Goal: Information Seeking & Learning: Compare options

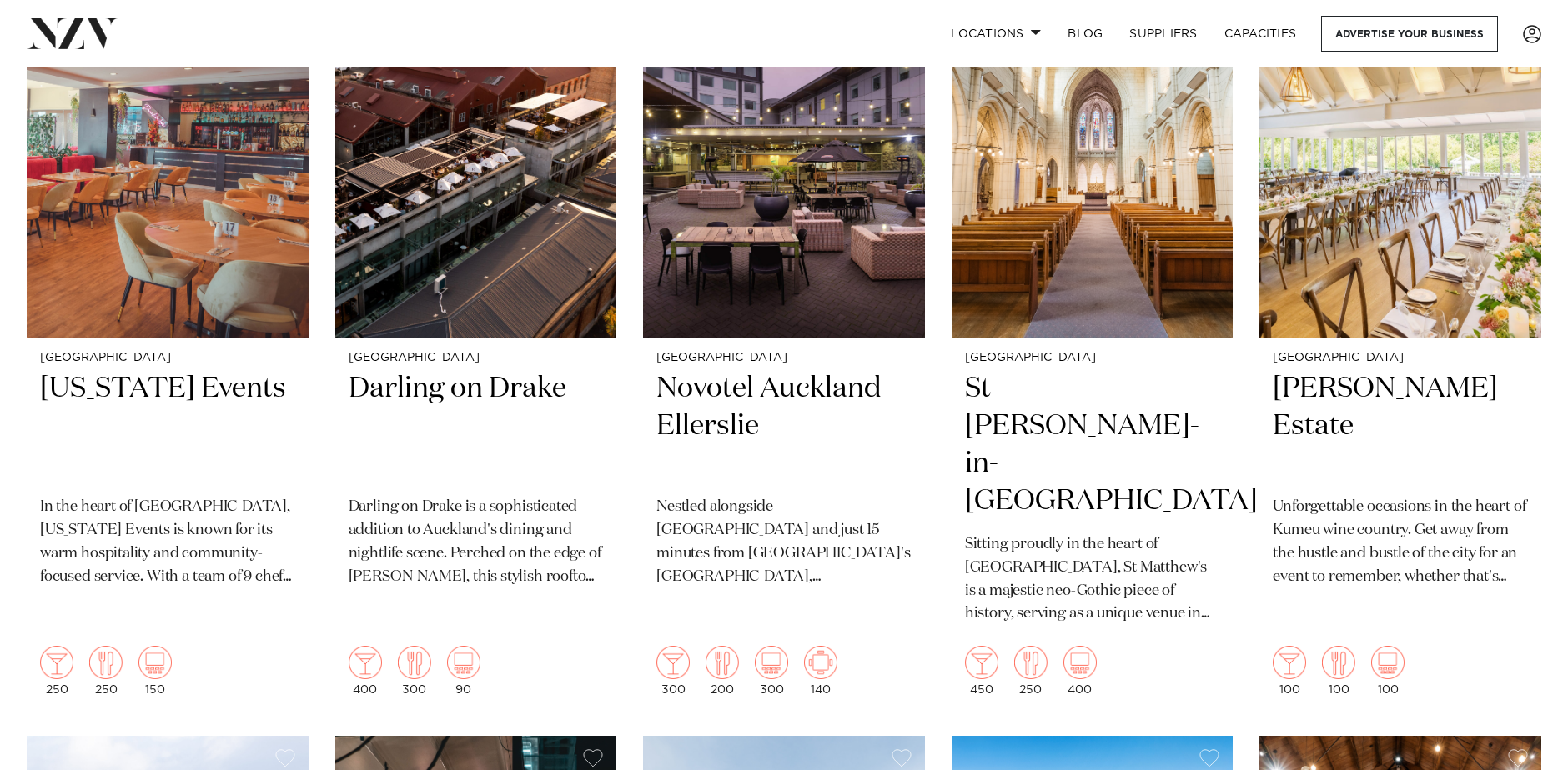
scroll to position [1962, 0]
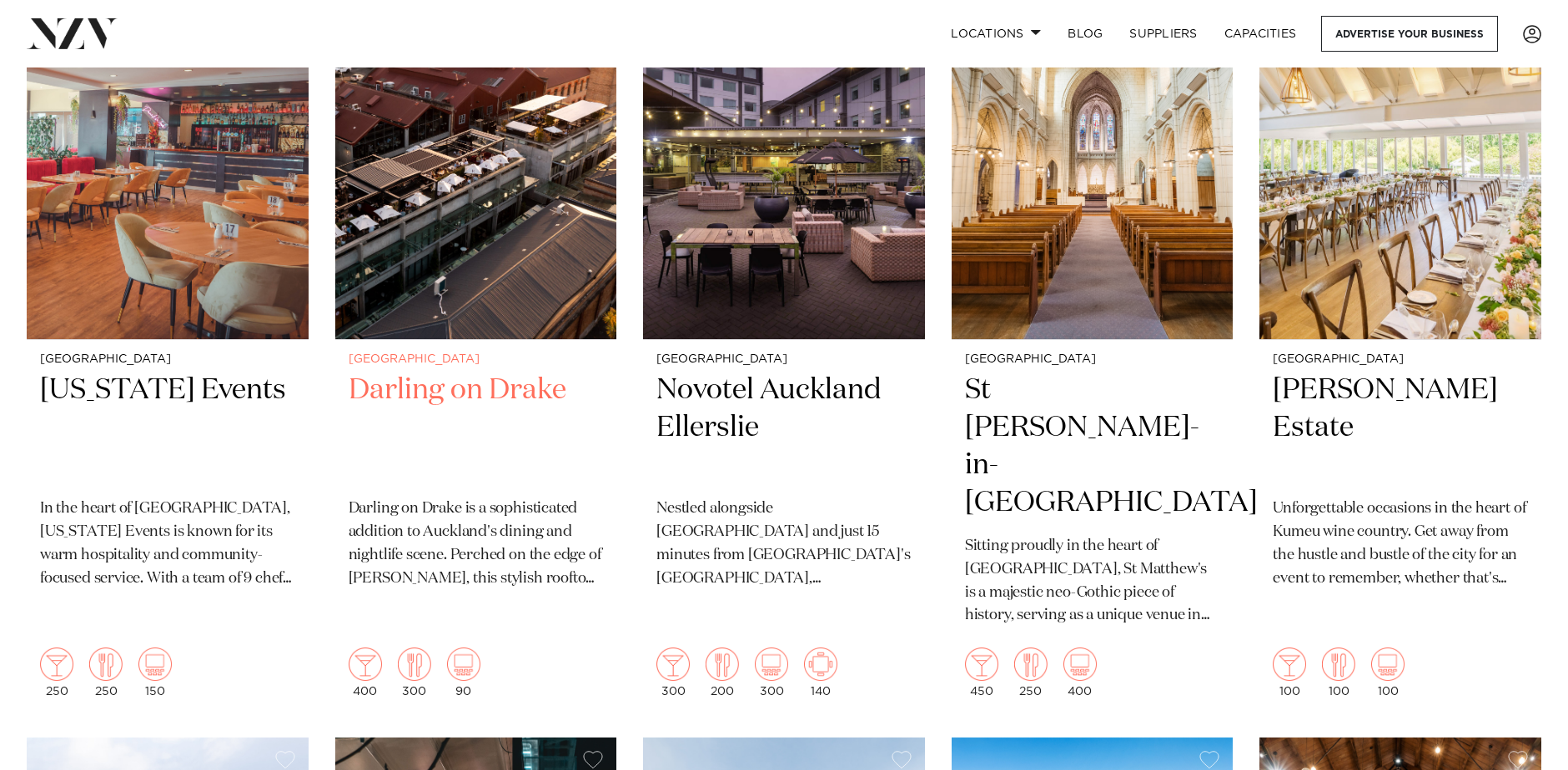
click at [418, 377] on h2 "Darling on Drake" at bounding box center [476, 427] width 255 height 112
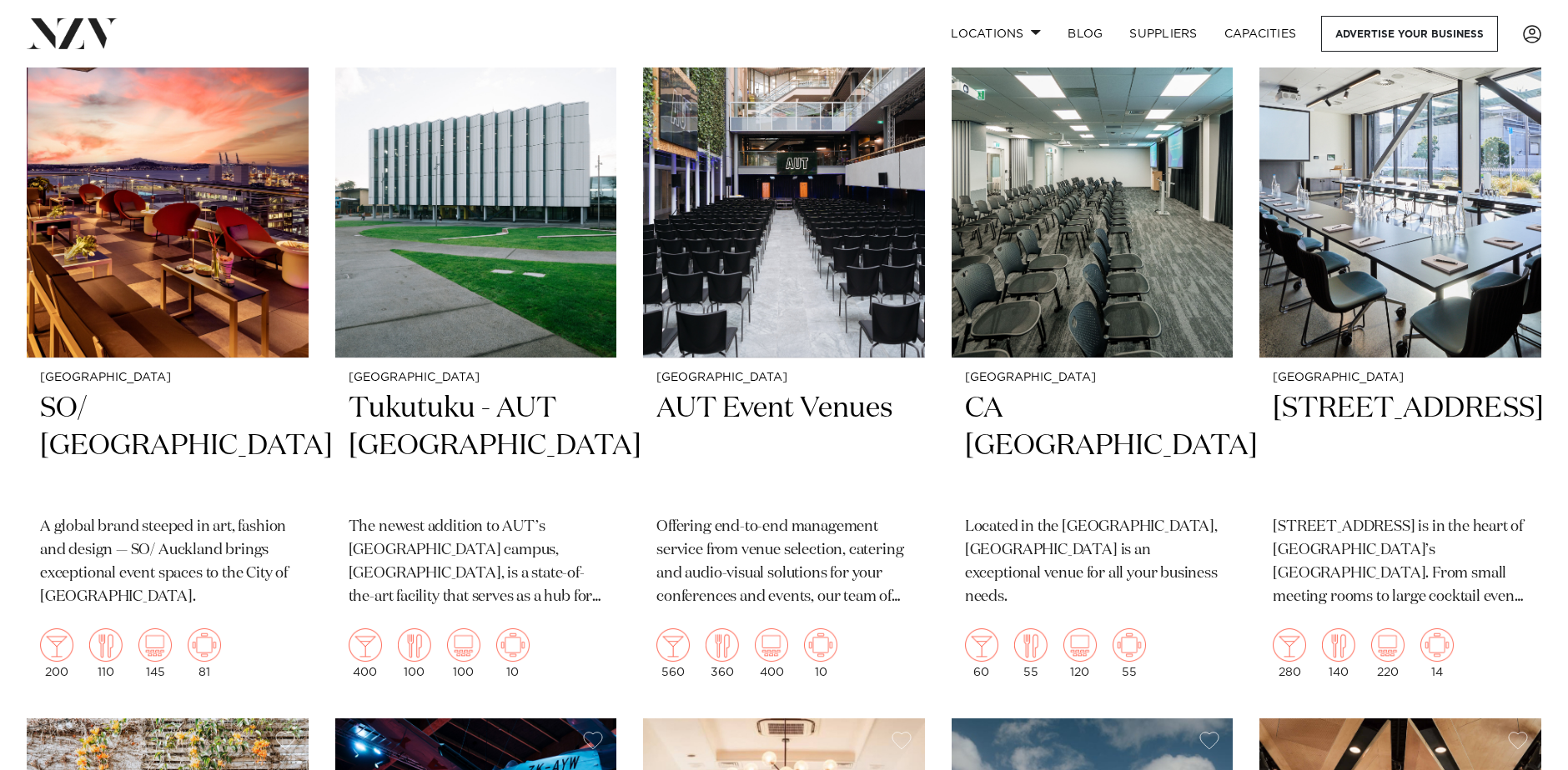
scroll to position [7156, 0]
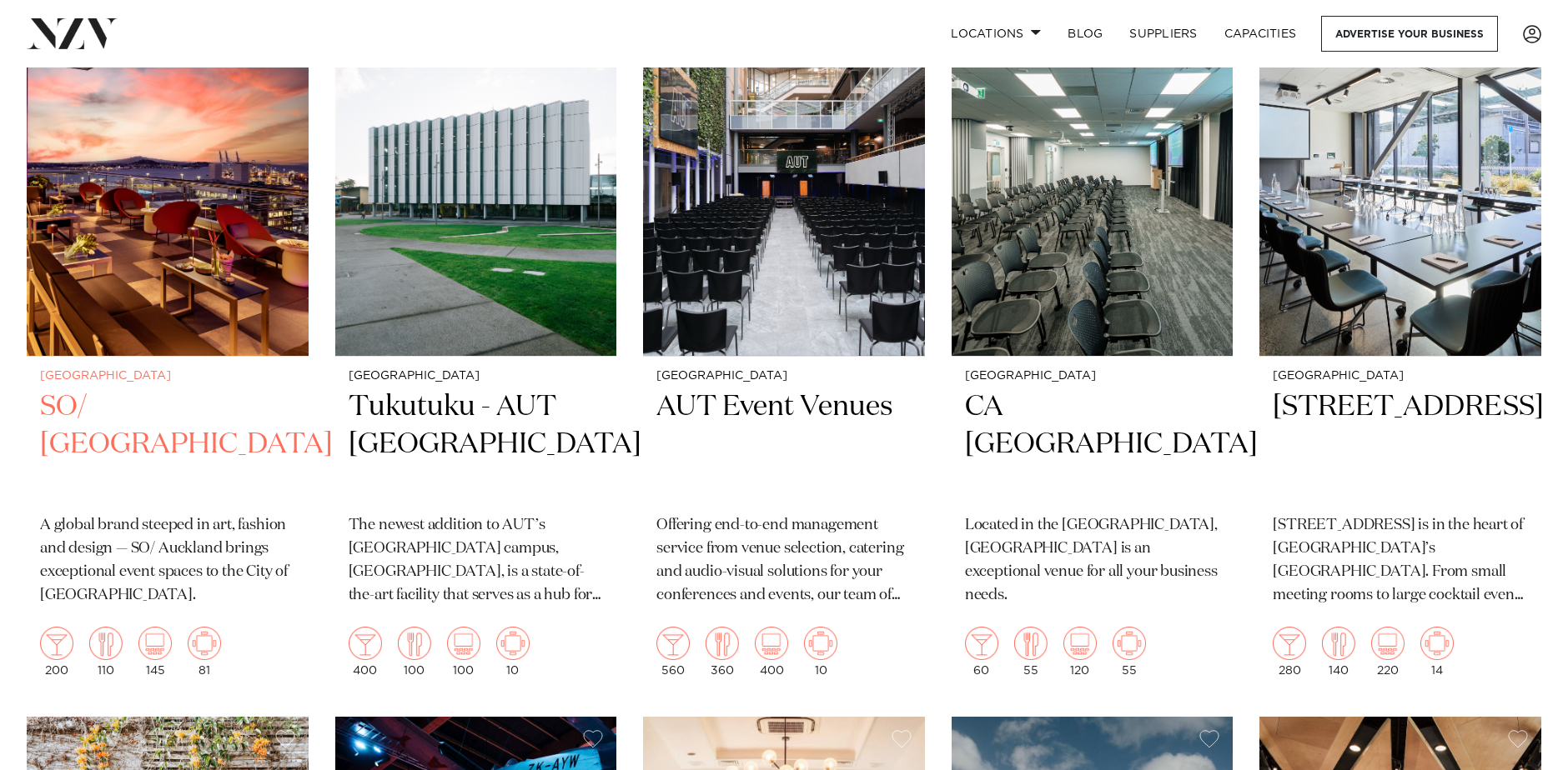
click at [69, 371] on small "[GEOGRAPHIC_DATA]" at bounding box center [167, 377] width 255 height 13
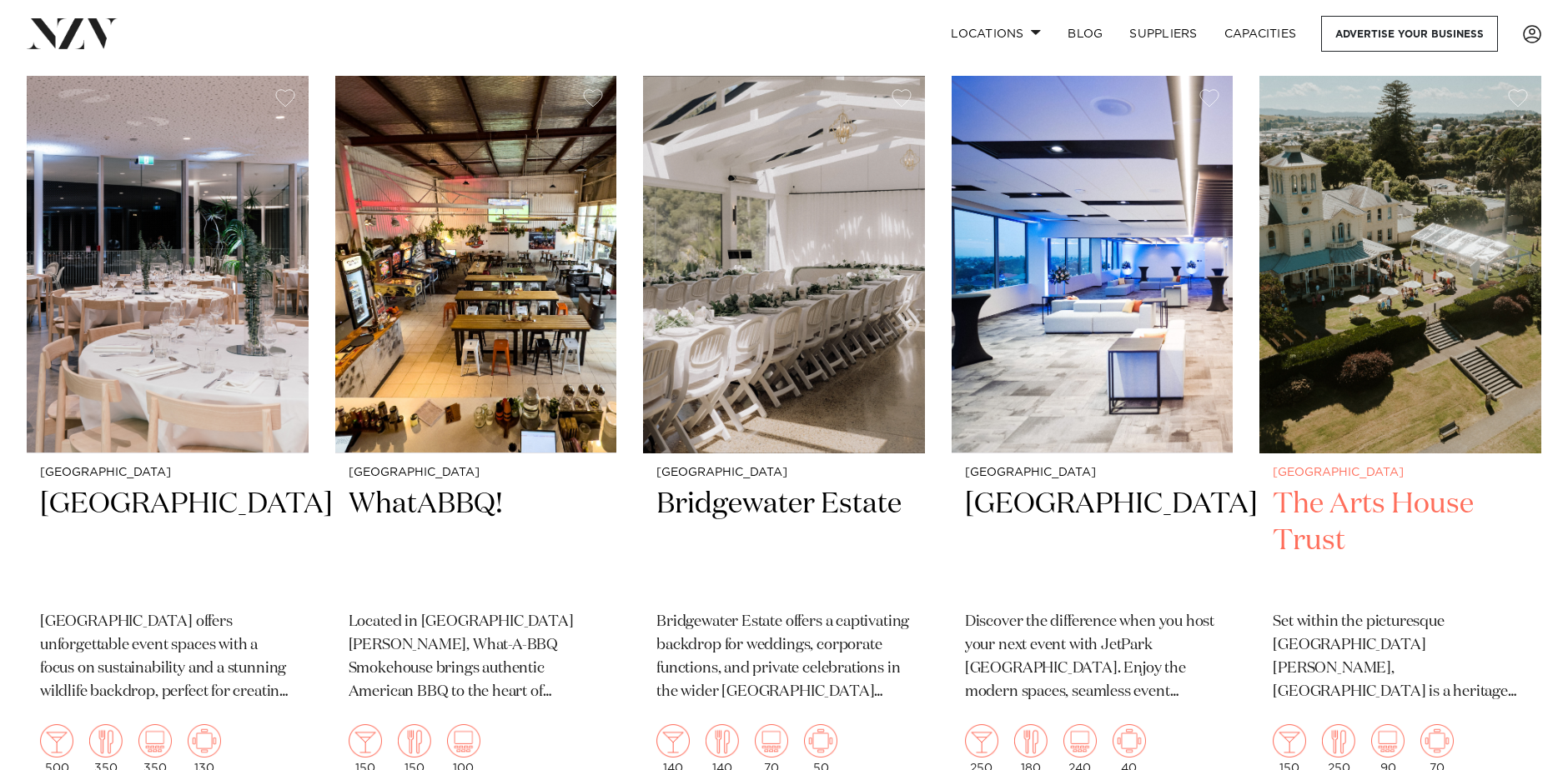
scroll to position [8537, 0]
click at [1420, 485] on h2 "The Arts House Trust" at bounding box center [1400, 540] width 255 height 112
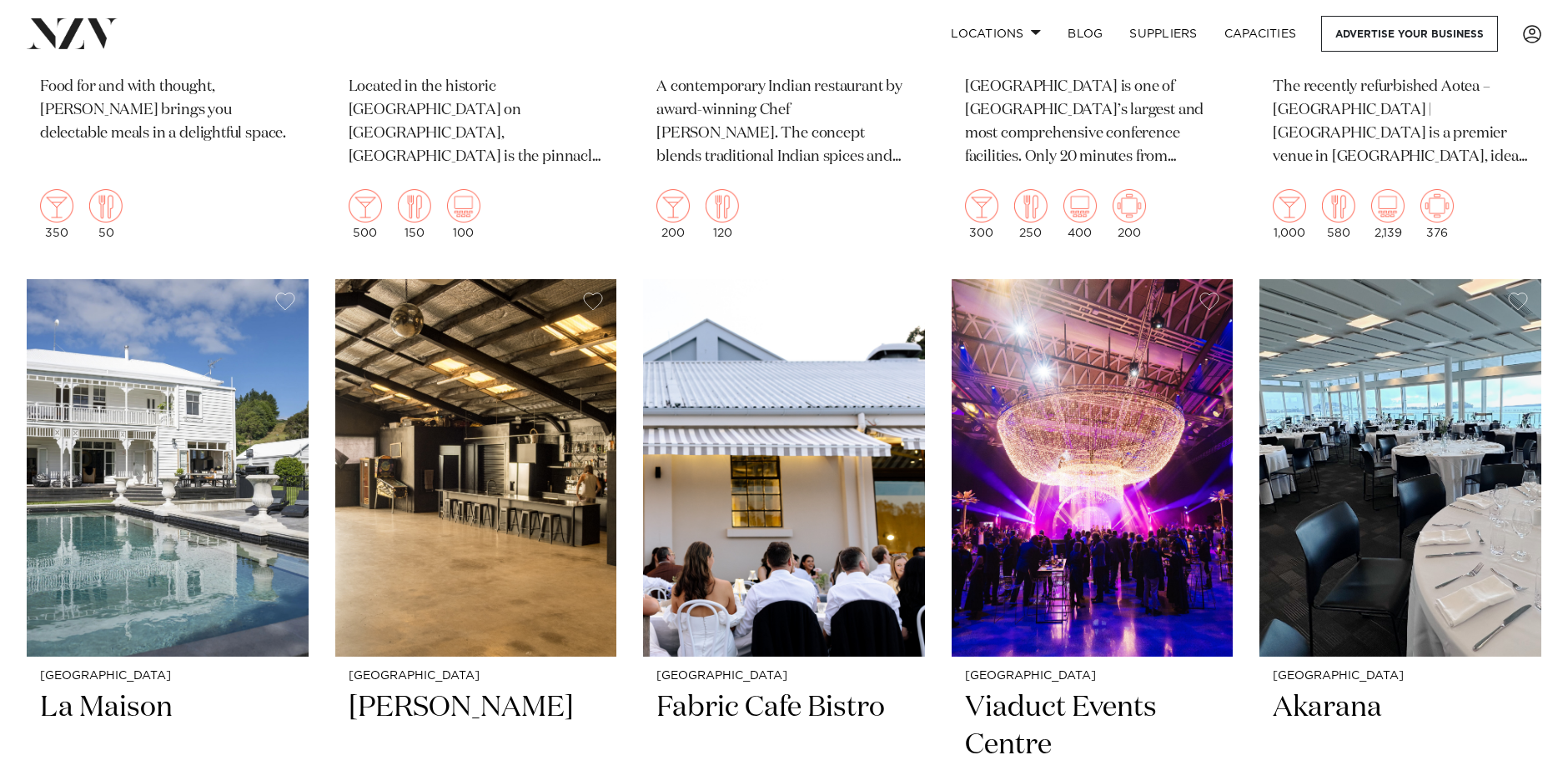
scroll to position [9814, 0]
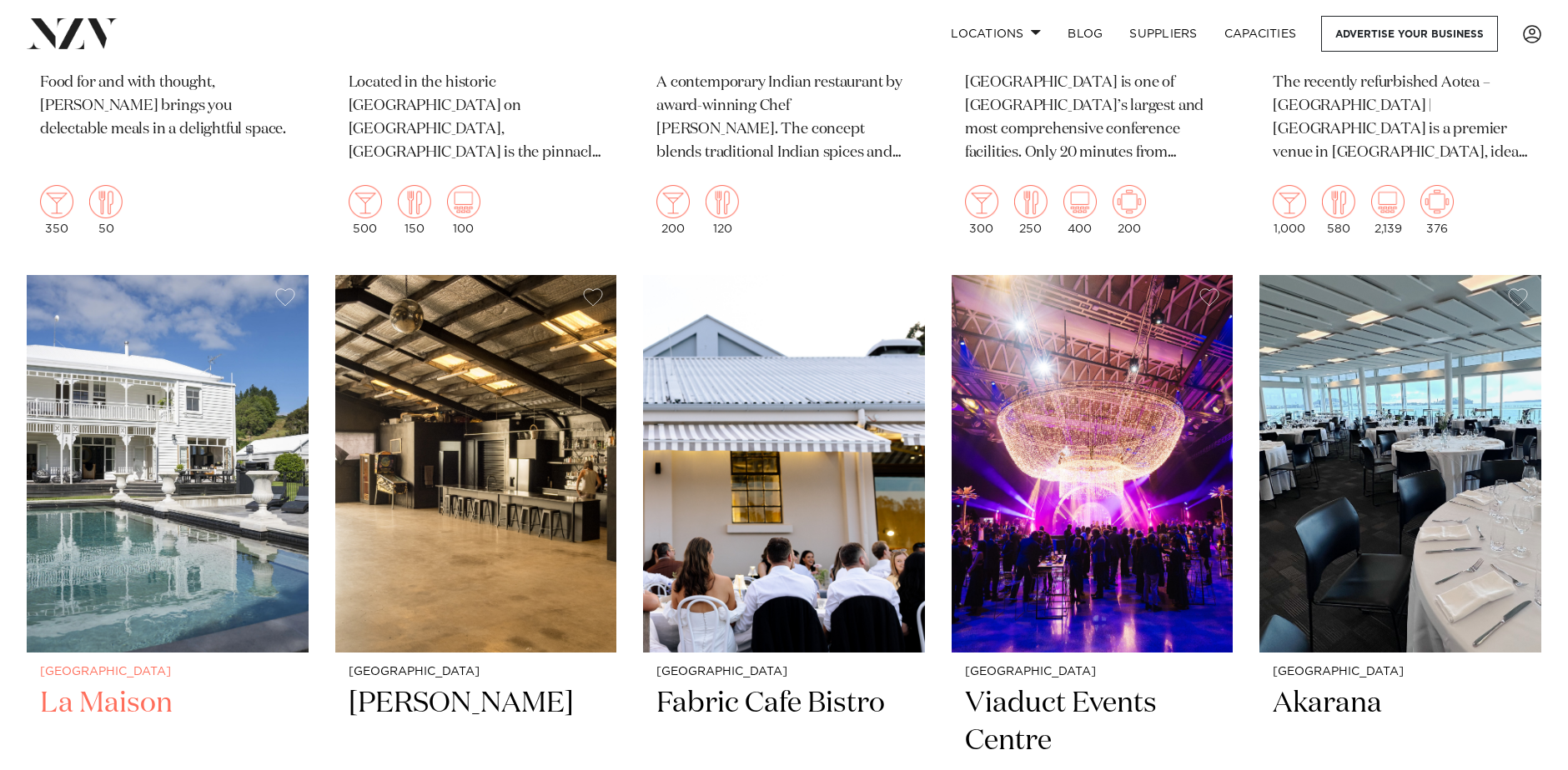
click at [106, 686] on h2 "La Maison" at bounding box center [167, 741] width 255 height 112
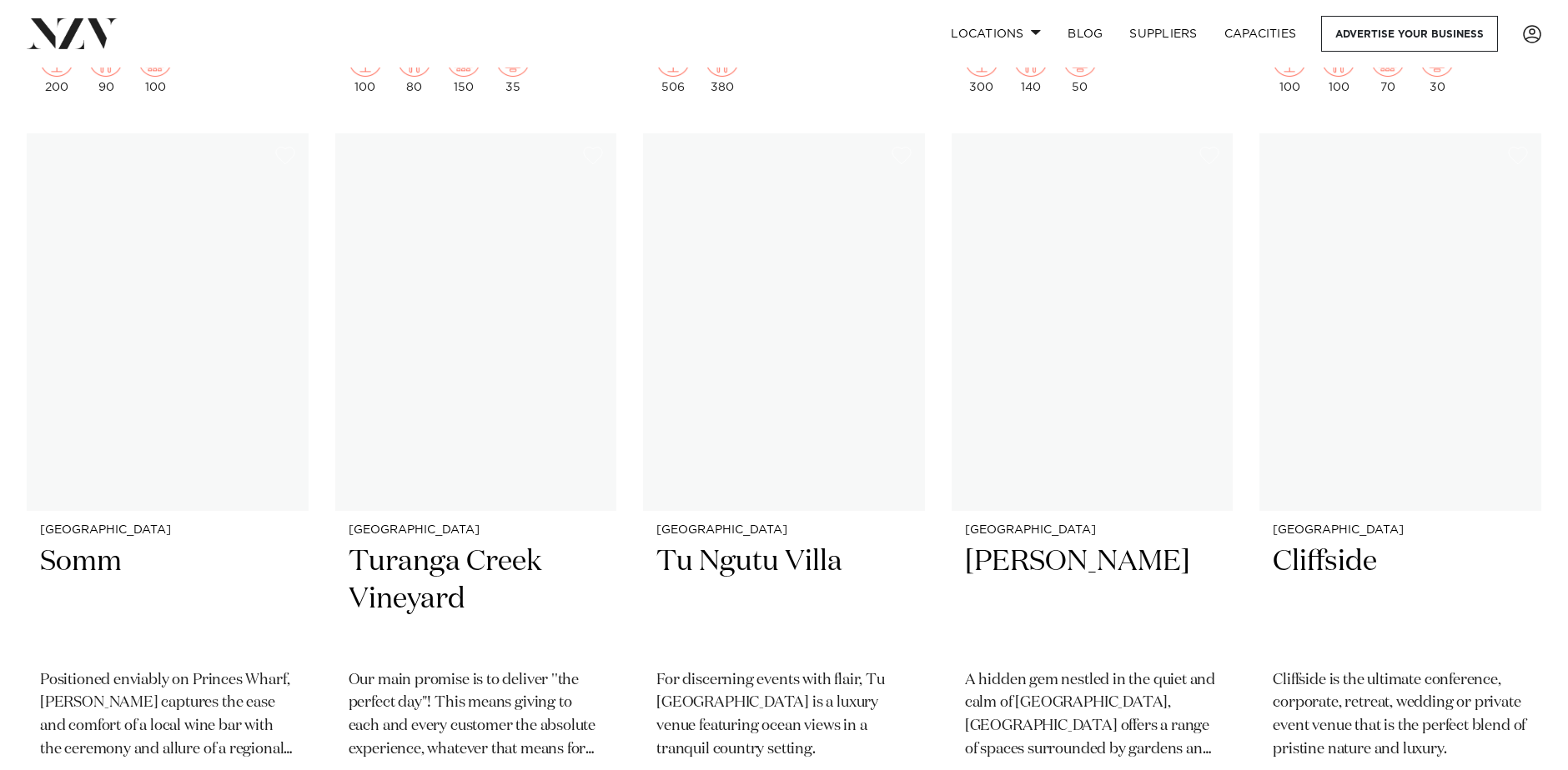
scroll to position [15129, 0]
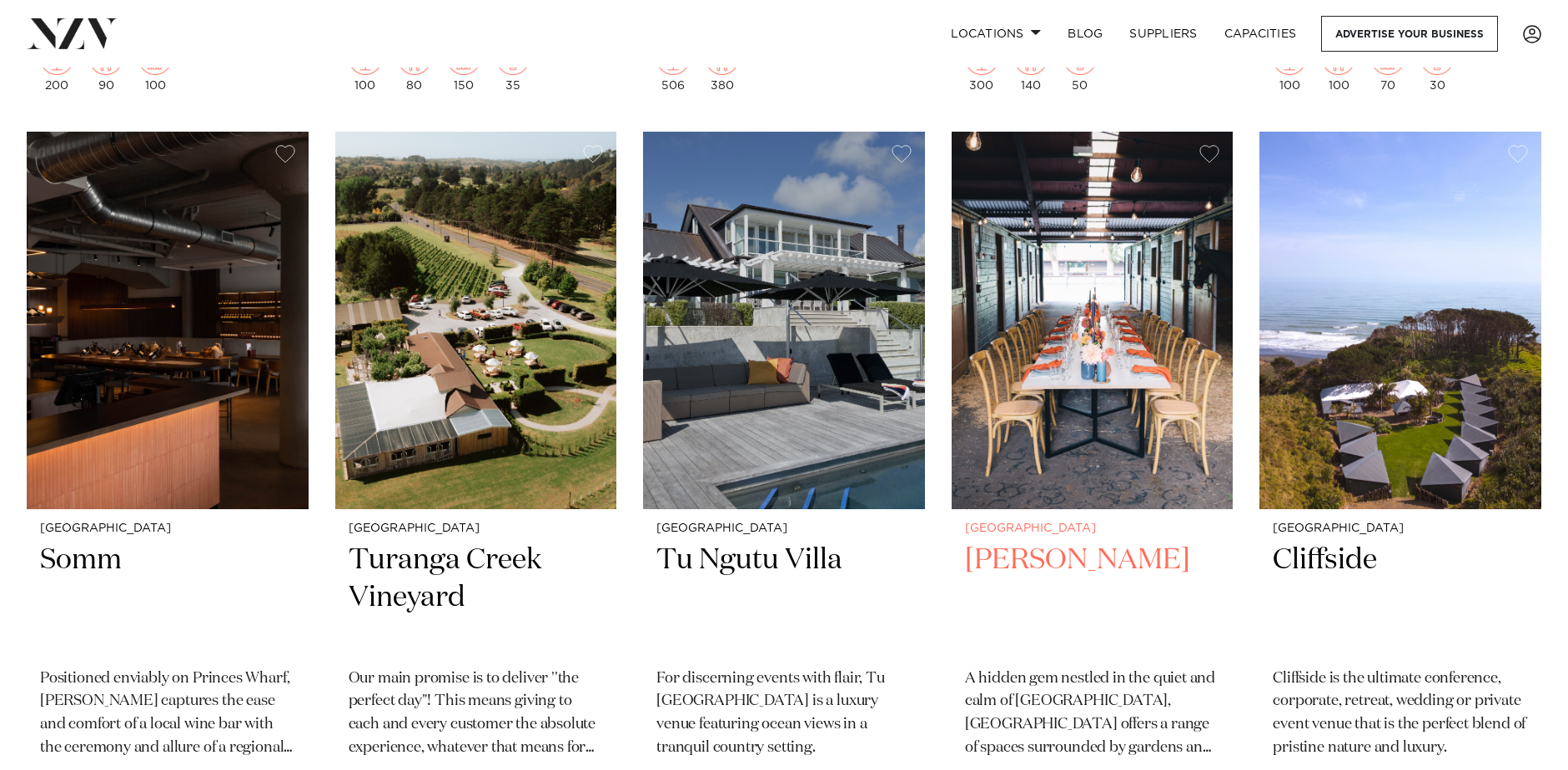
click at [1057, 541] on h2 "Karaka Pavilion" at bounding box center [1092, 597] width 255 height 112
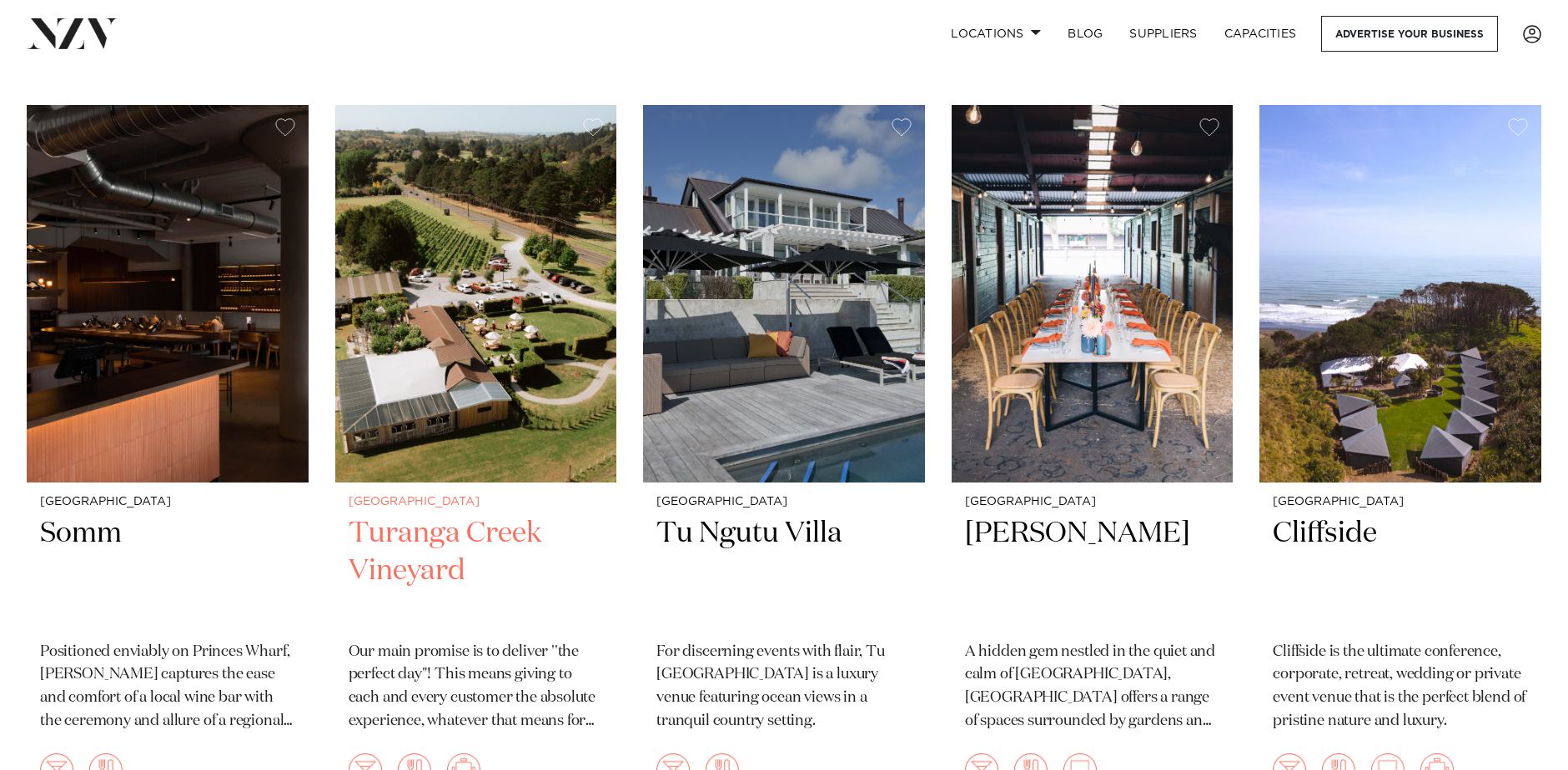
scroll to position [15161, 0]
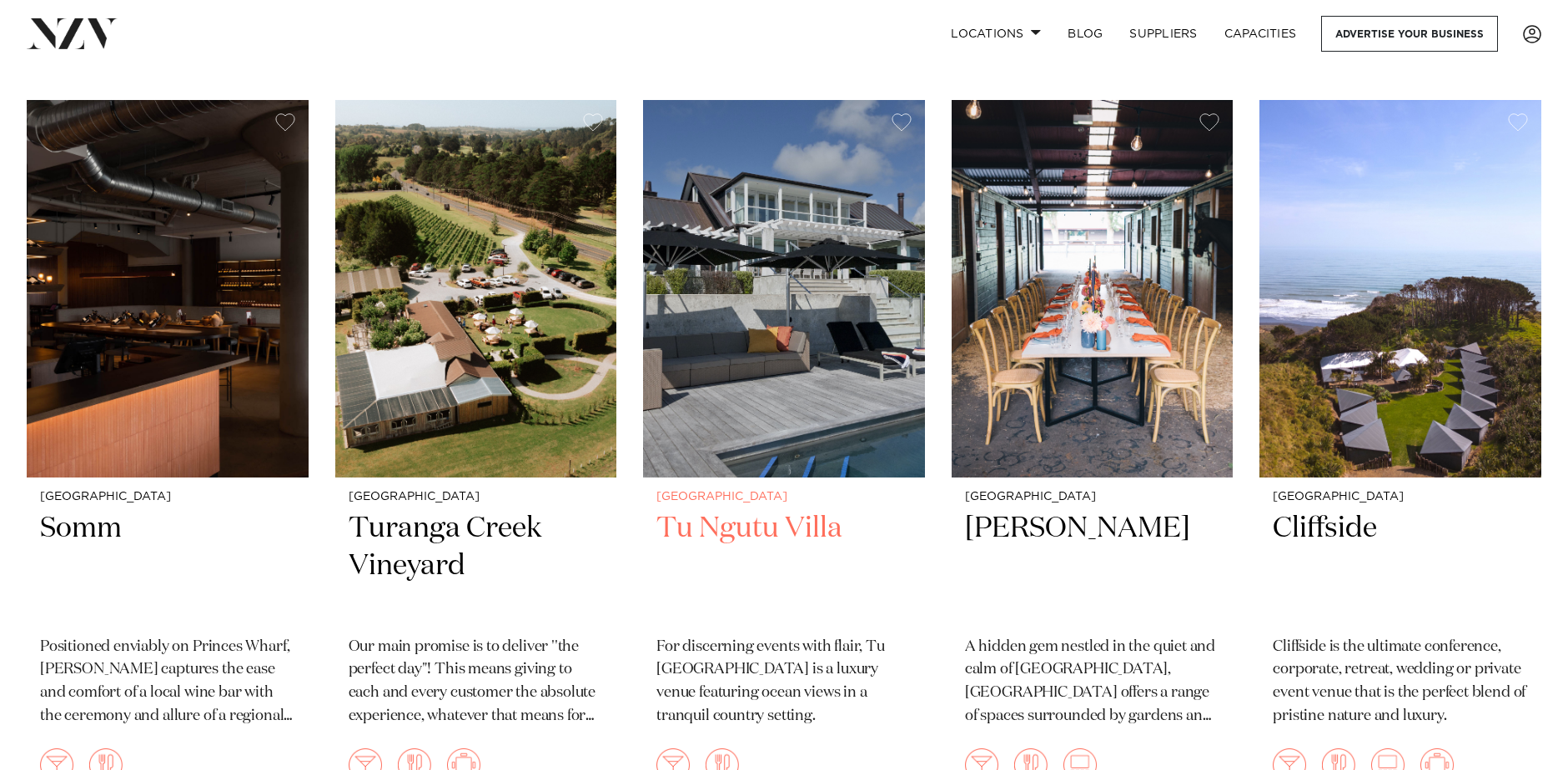
click at [777, 511] on h2 "Tu Ngutu Villa" at bounding box center [783, 566] width 255 height 112
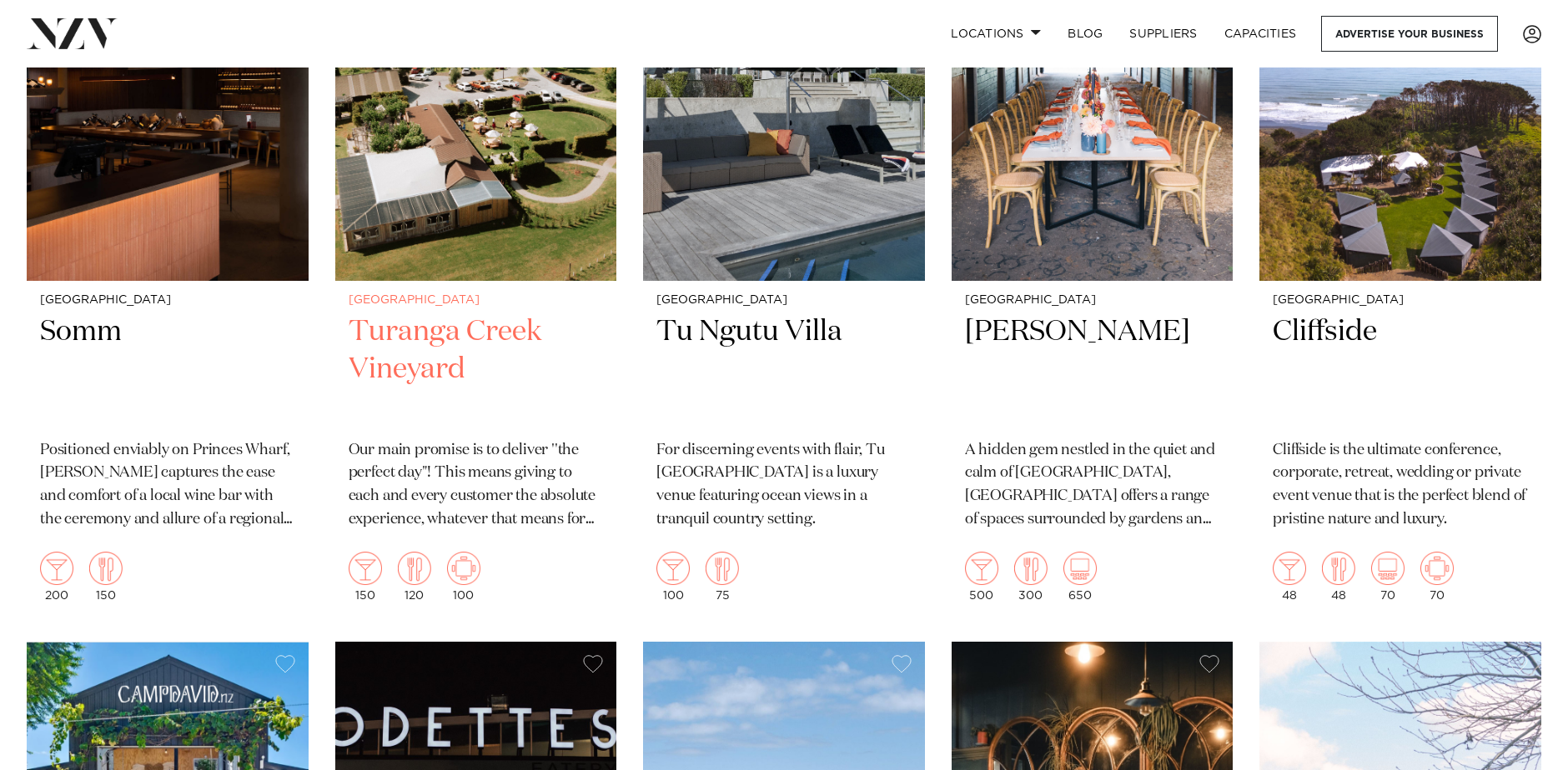
scroll to position [15404, 0]
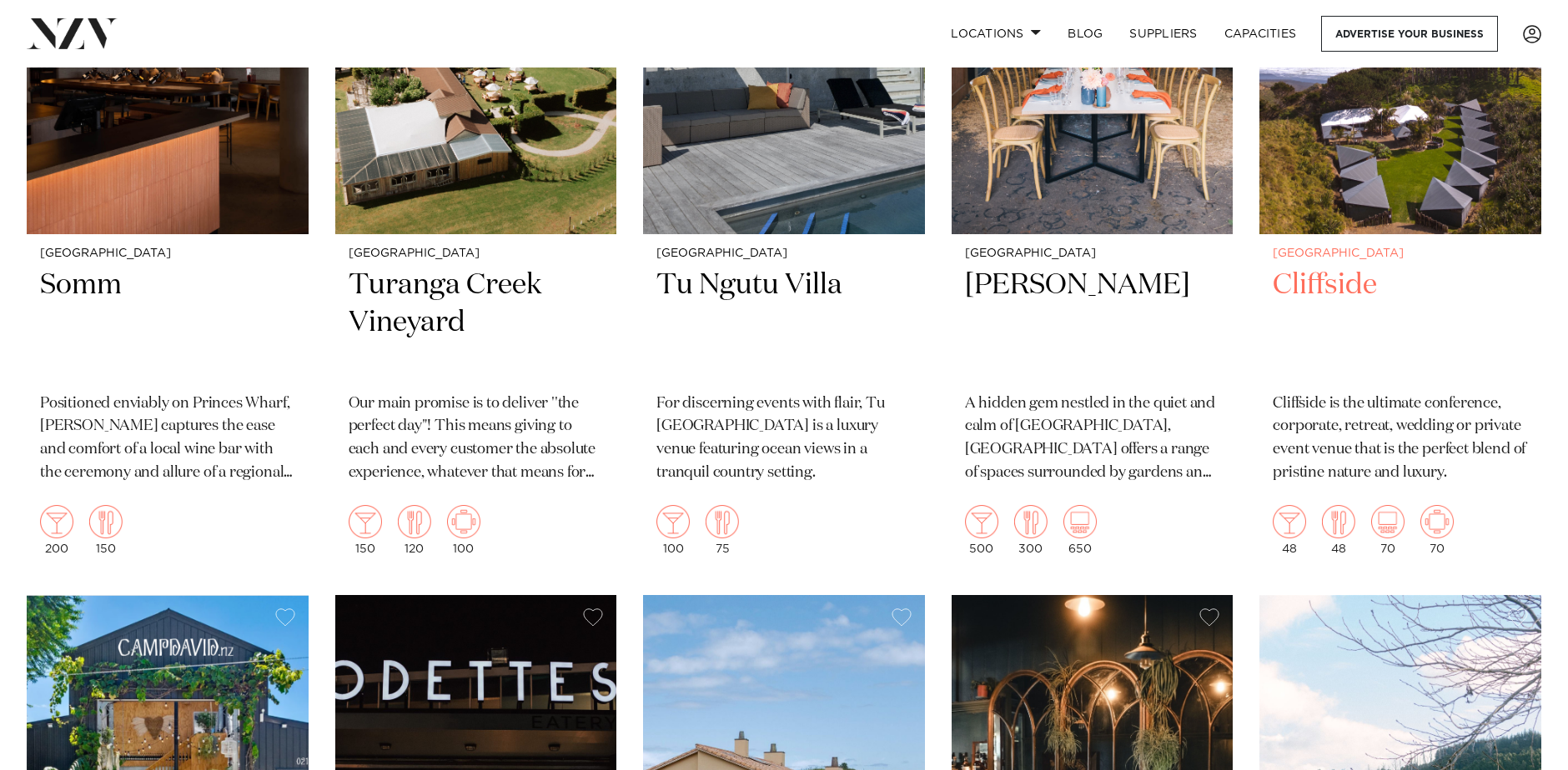
click at [1328, 267] on h2 "Cliffside" at bounding box center [1400, 323] width 255 height 112
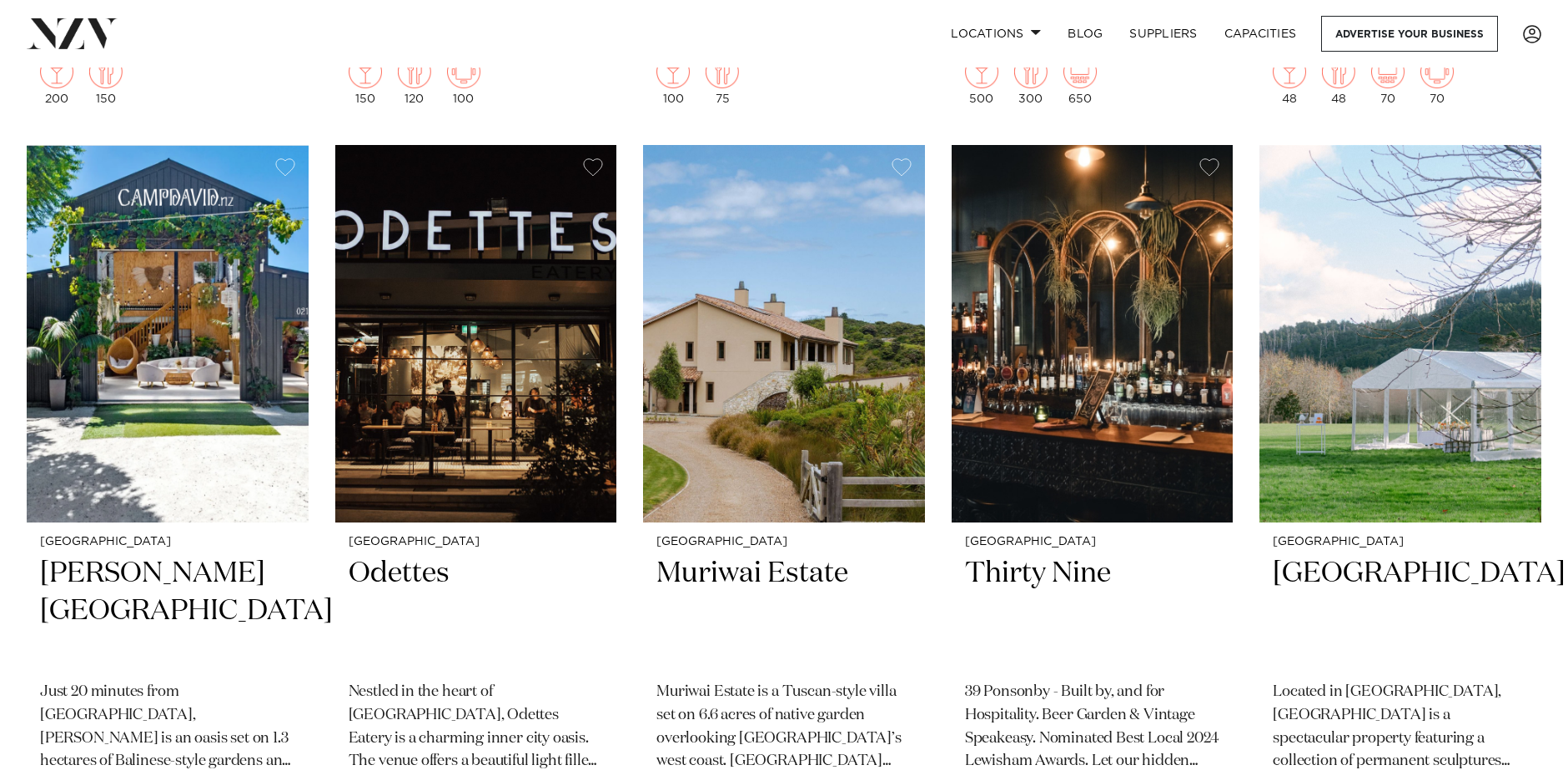
scroll to position [15855, 0]
click at [382, 522] on div "Auckland Odettes Nestled in the heart of Auckland City, Odettes Eatery is a cha…" at bounding box center [476, 689] width 282 height 334
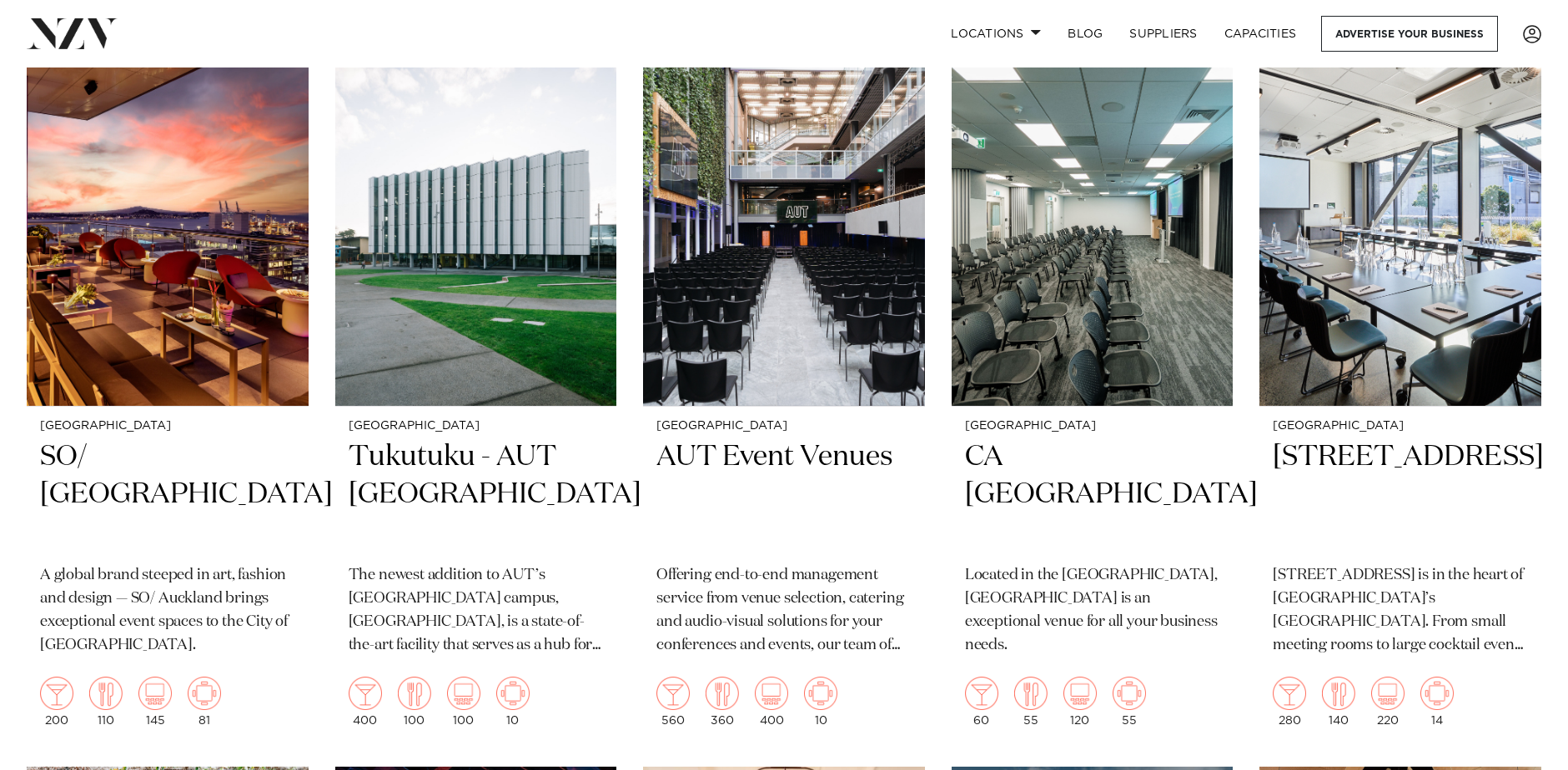
scroll to position [0, 0]
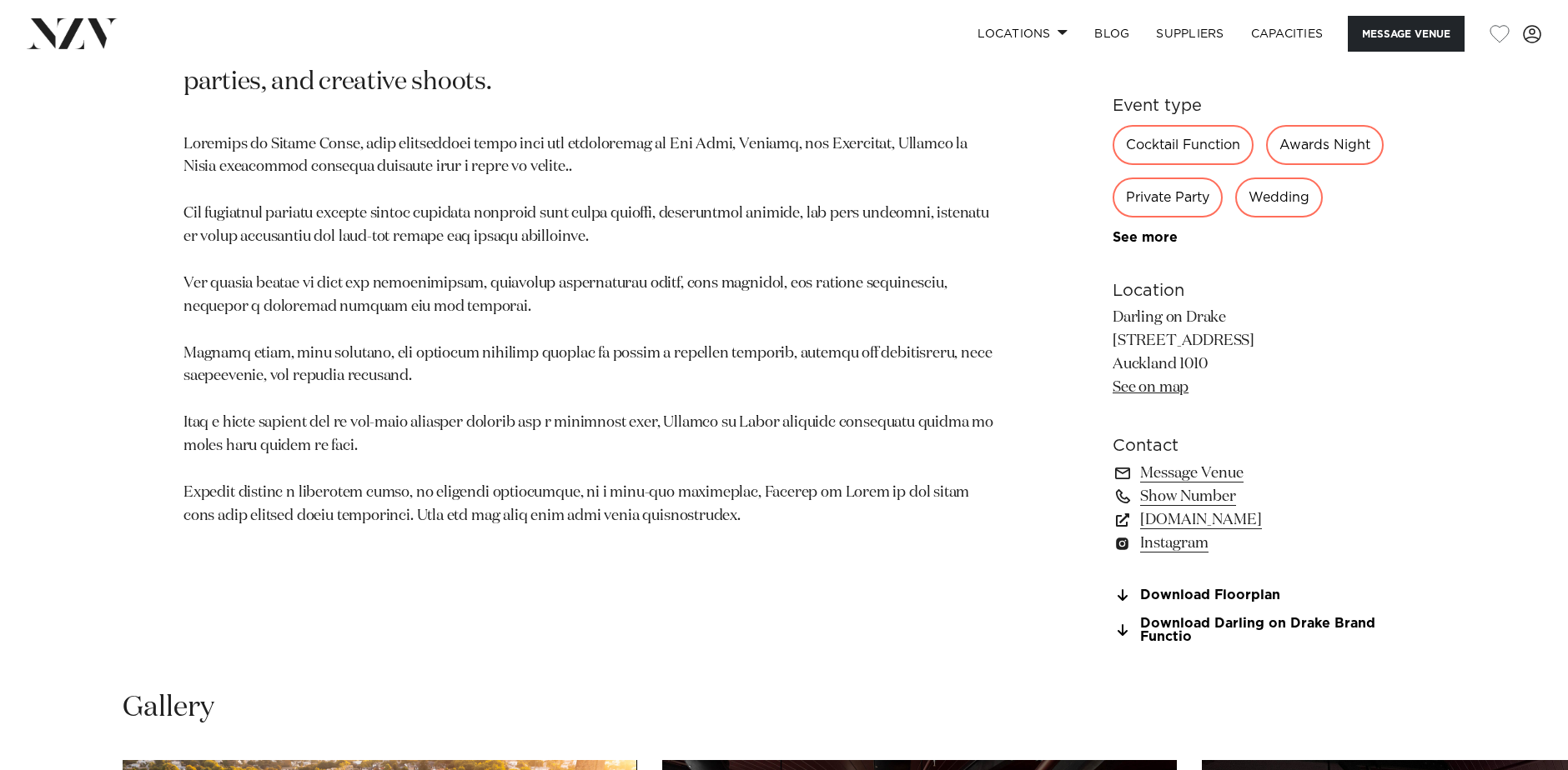
scroll to position [1070, 0]
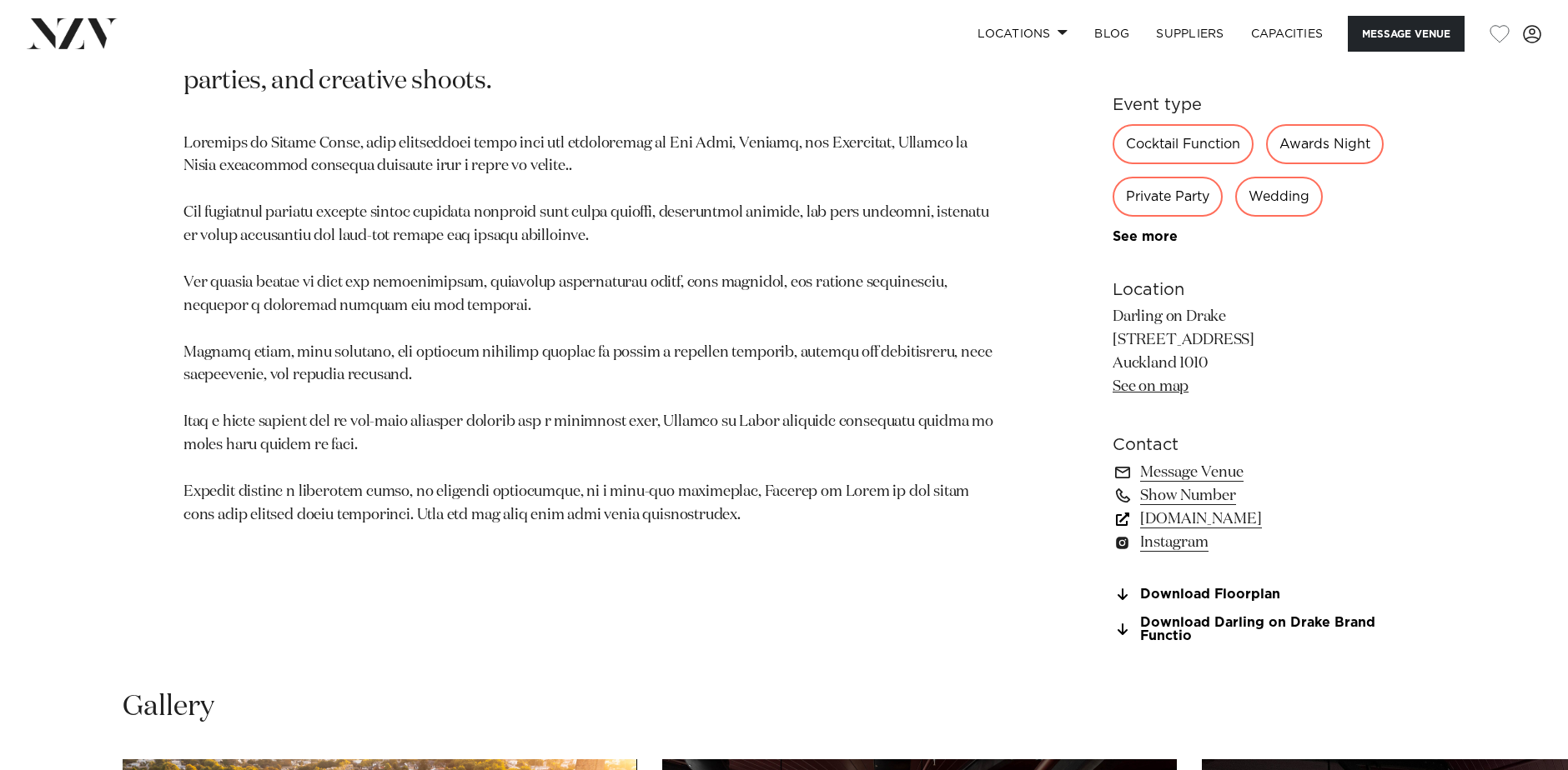
click at [1223, 532] on link "www.darlingondrake.com" at bounding box center [1248, 519] width 272 height 23
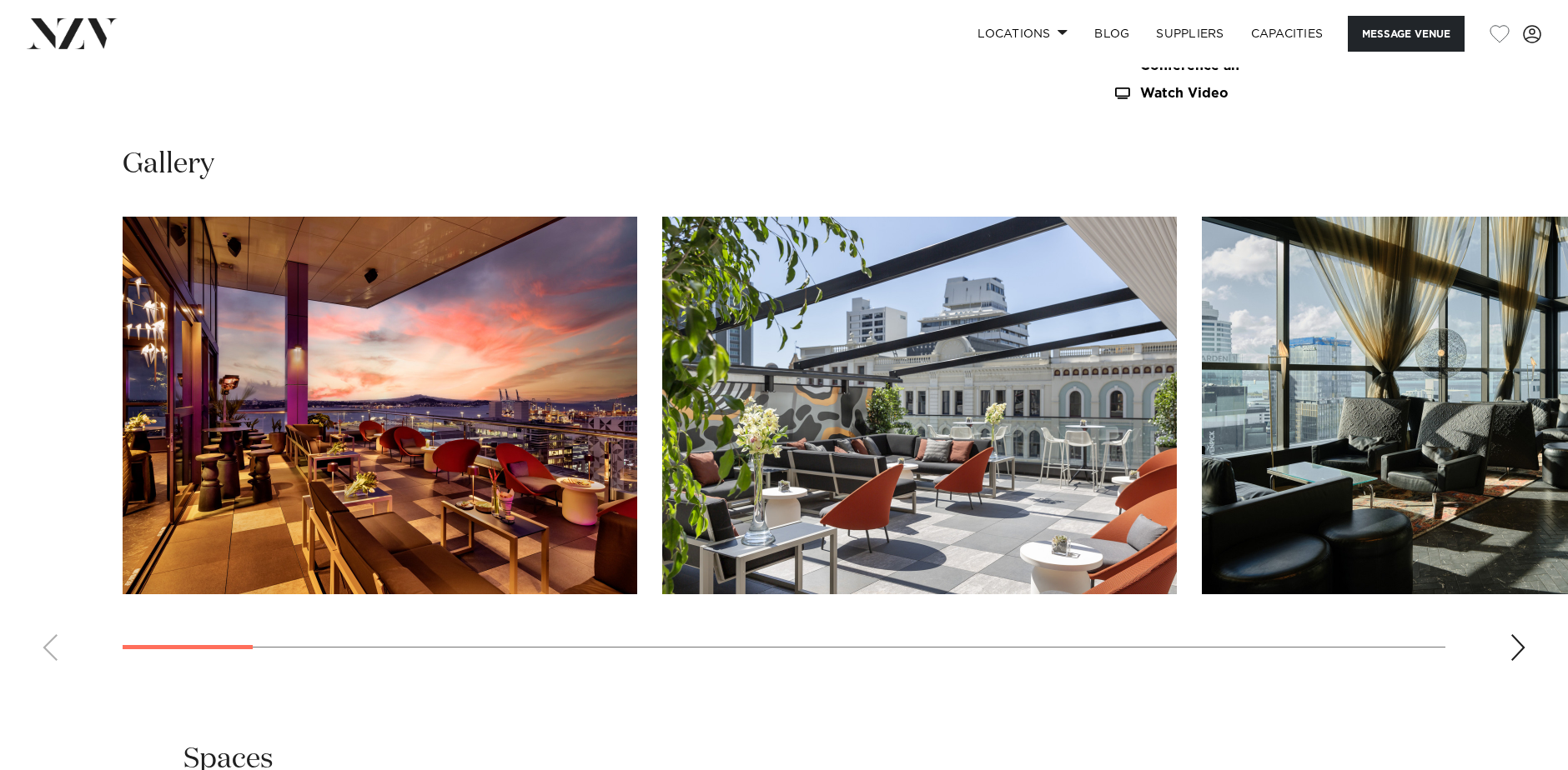
scroll to position [1859, 0]
click at [1516, 645] on div "Next slide" at bounding box center [1517, 647] width 17 height 27
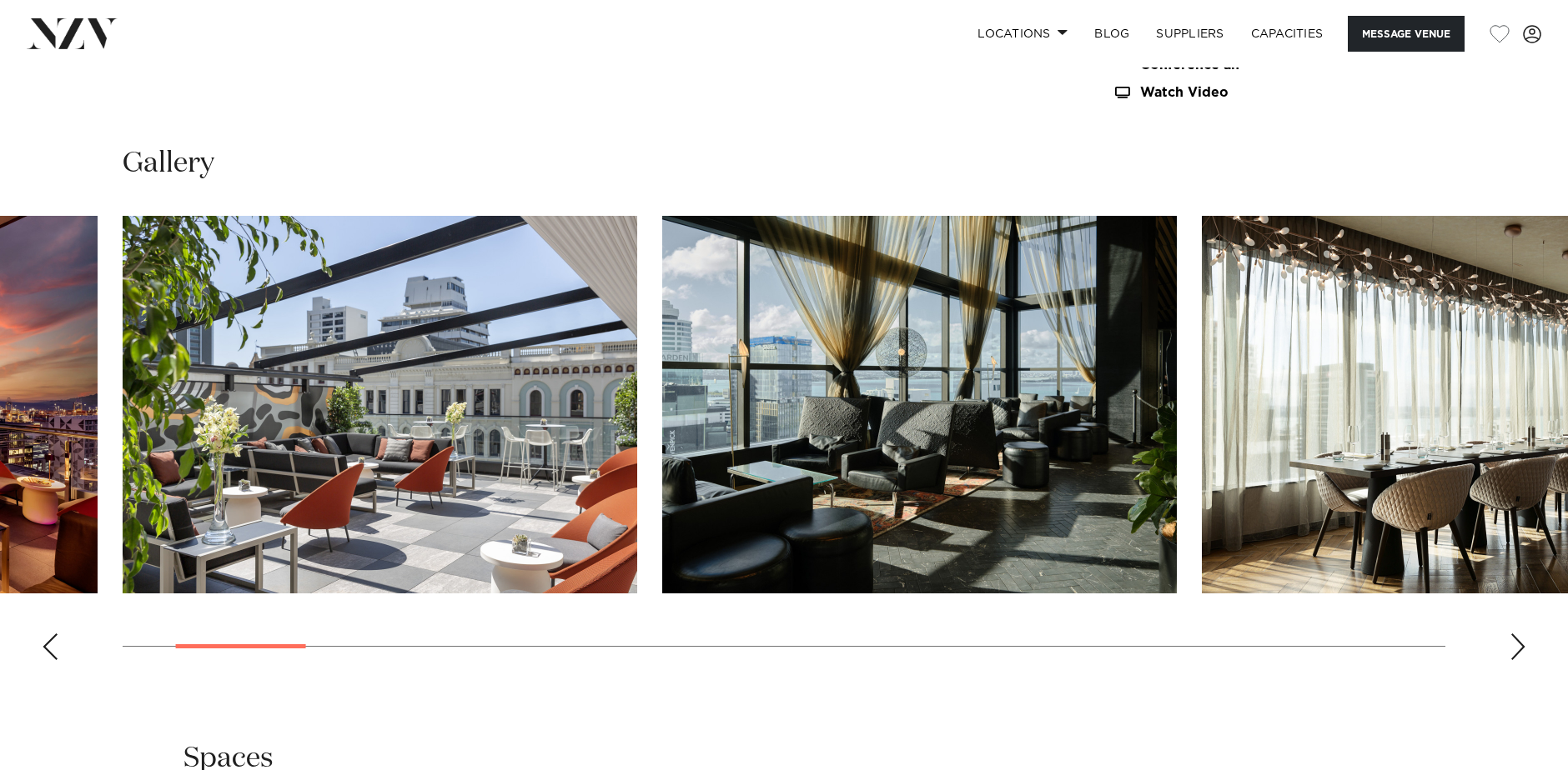
click at [1516, 645] on div "Next slide" at bounding box center [1517, 647] width 17 height 27
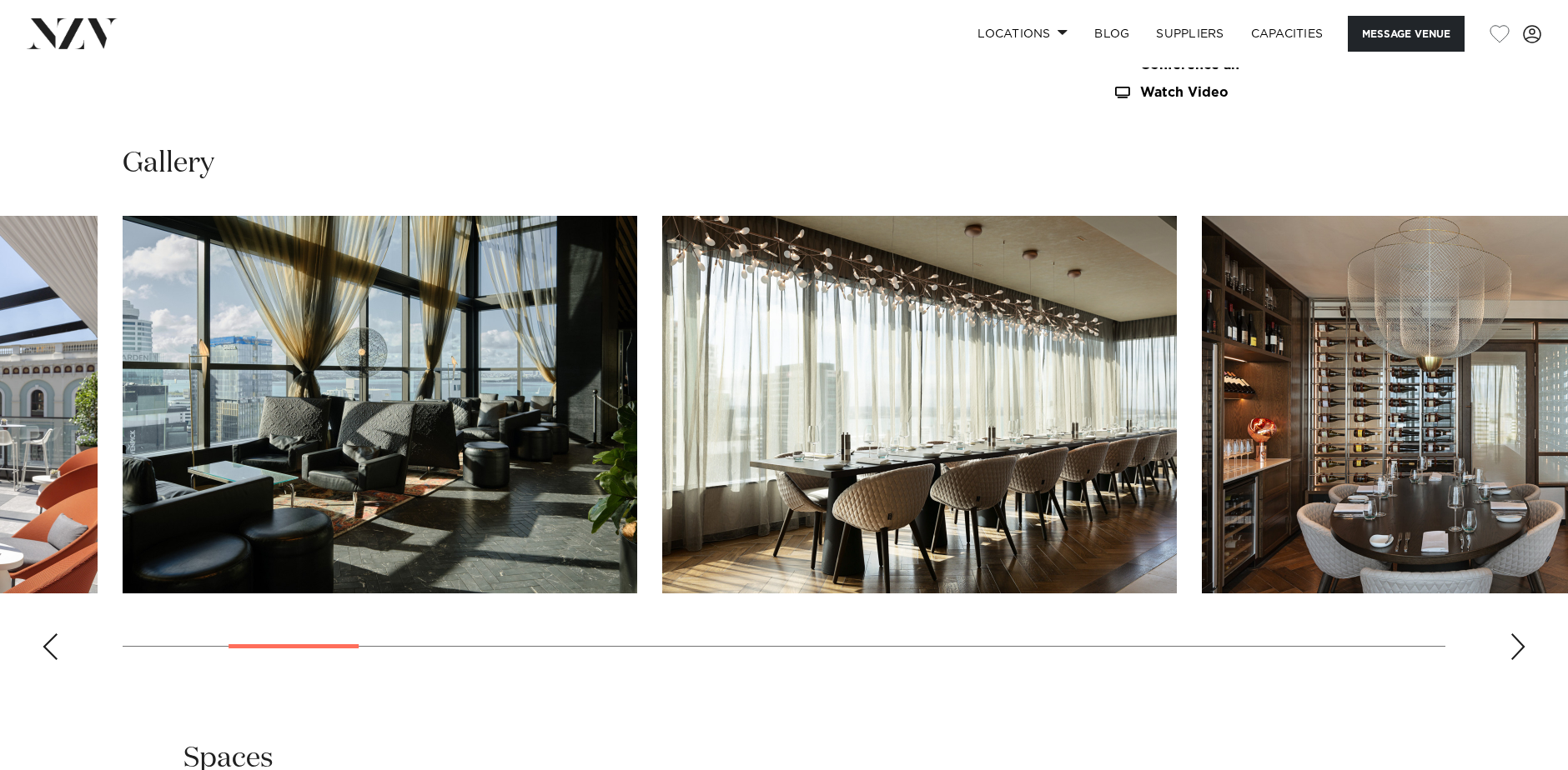
click at [1516, 645] on div "Next slide" at bounding box center [1517, 647] width 17 height 27
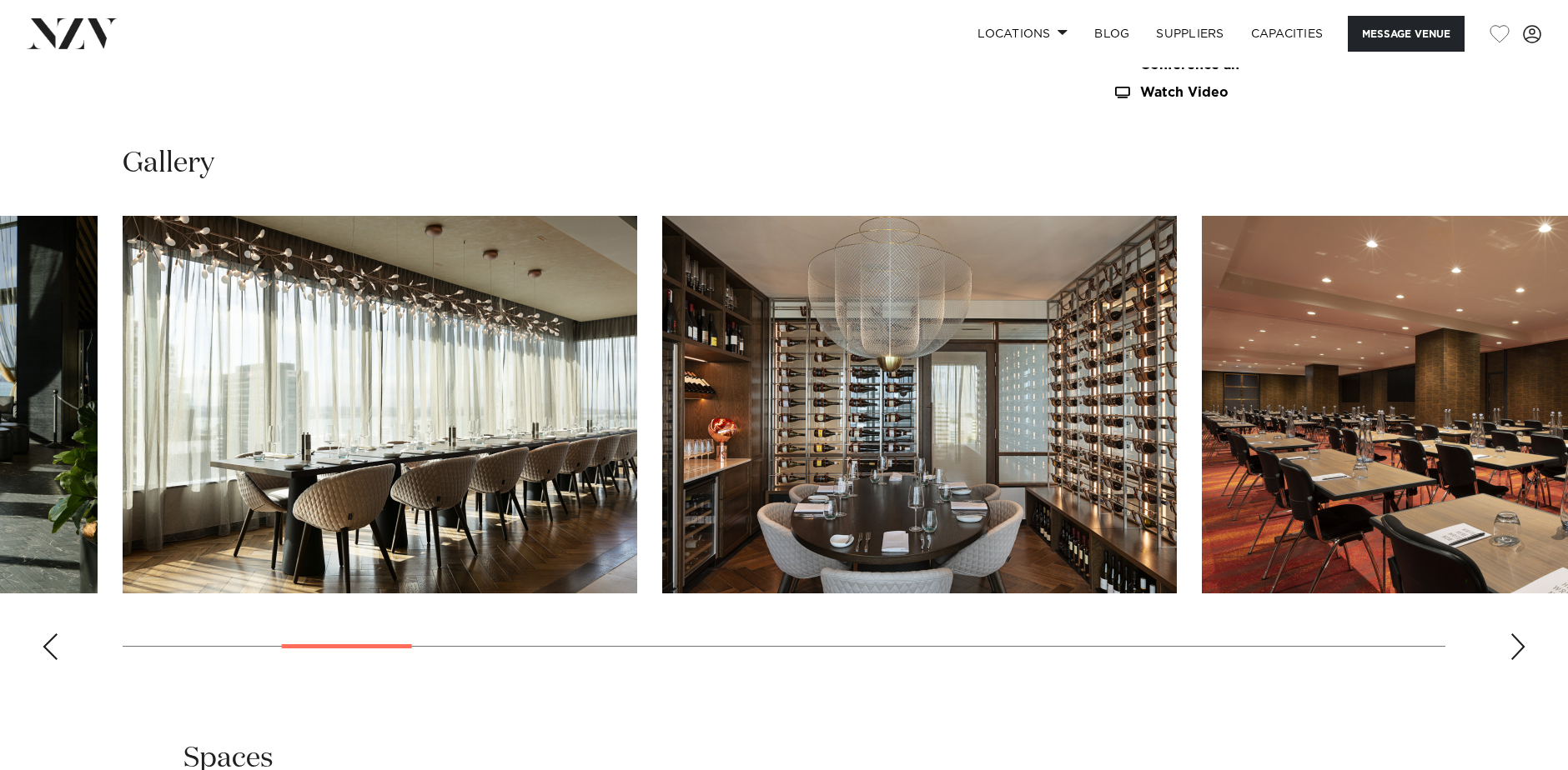
click at [1516, 645] on div "Next slide" at bounding box center [1517, 647] width 17 height 27
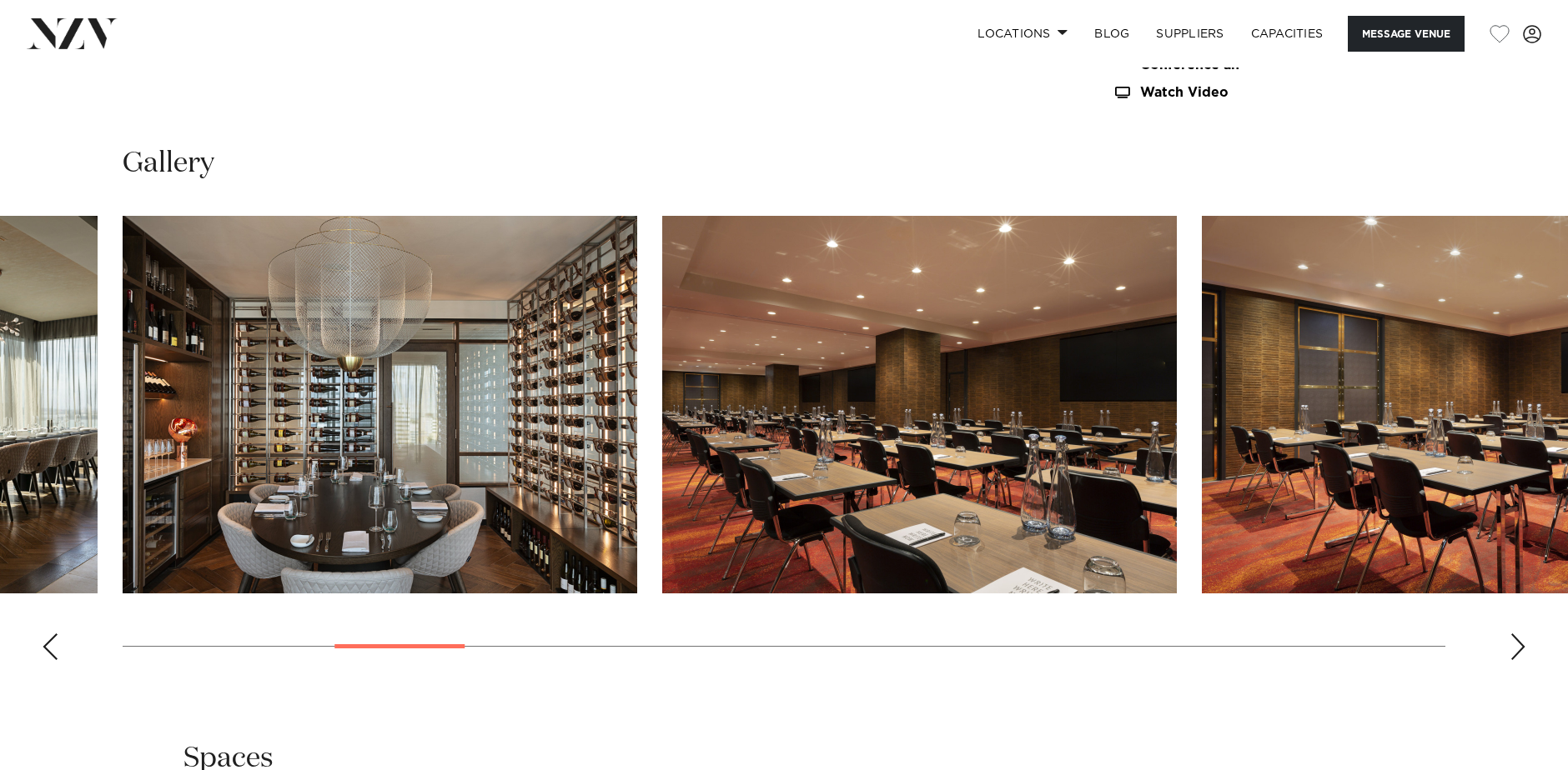
click at [1516, 645] on div "Next slide" at bounding box center [1517, 647] width 17 height 27
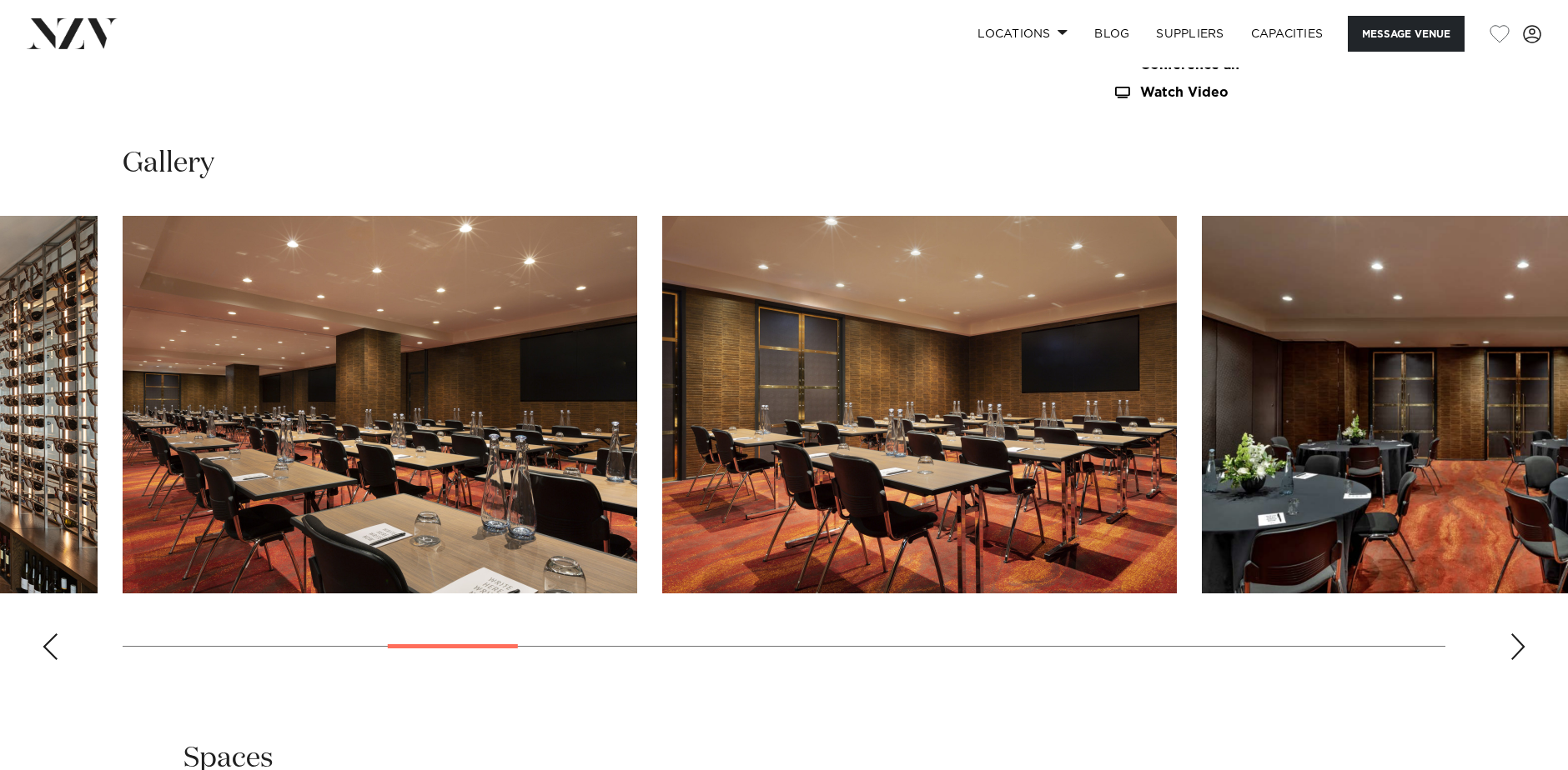
click at [1516, 645] on div "Next slide" at bounding box center [1517, 647] width 17 height 27
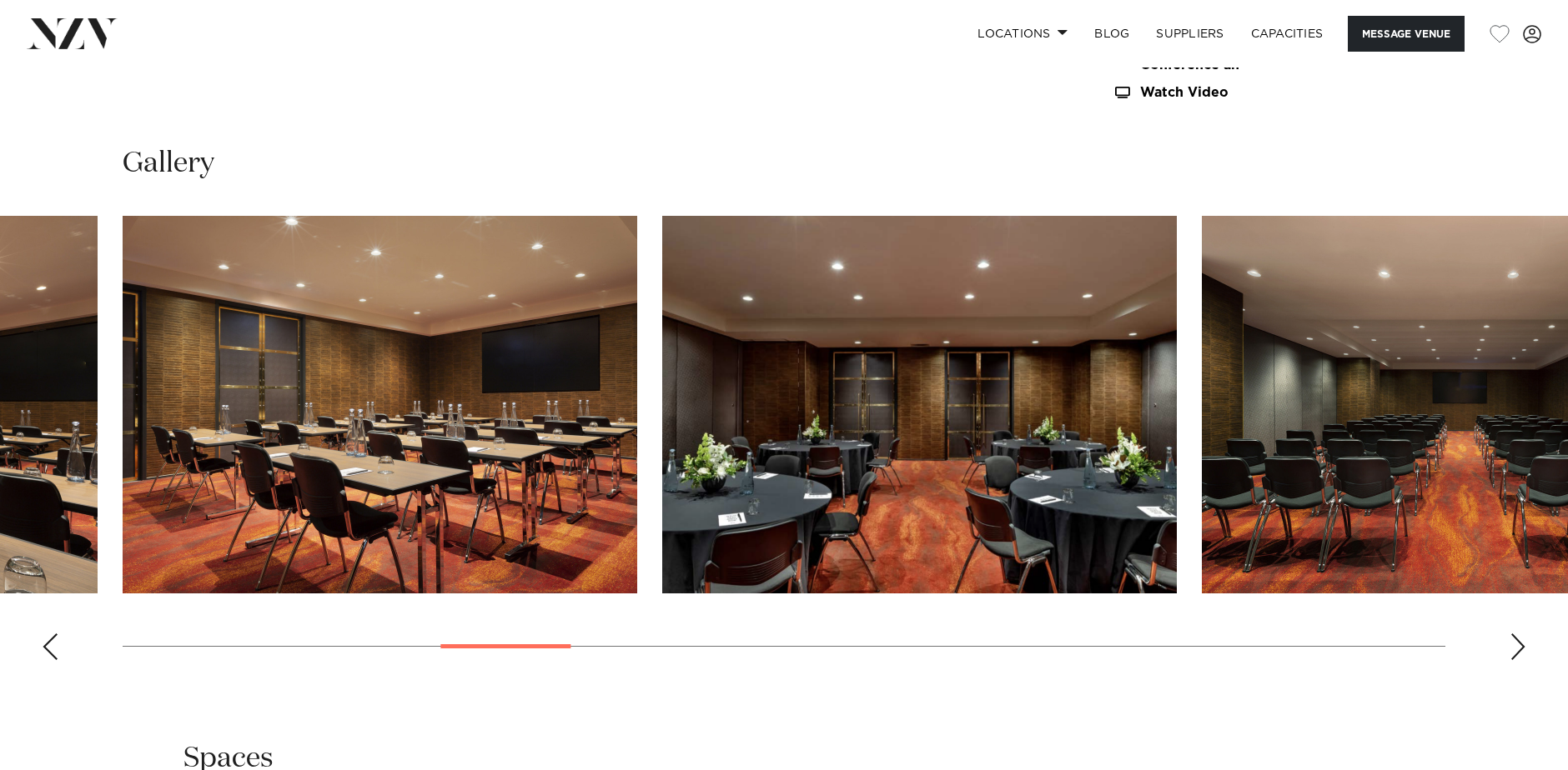
click at [1516, 645] on div "Next slide" at bounding box center [1517, 647] width 17 height 27
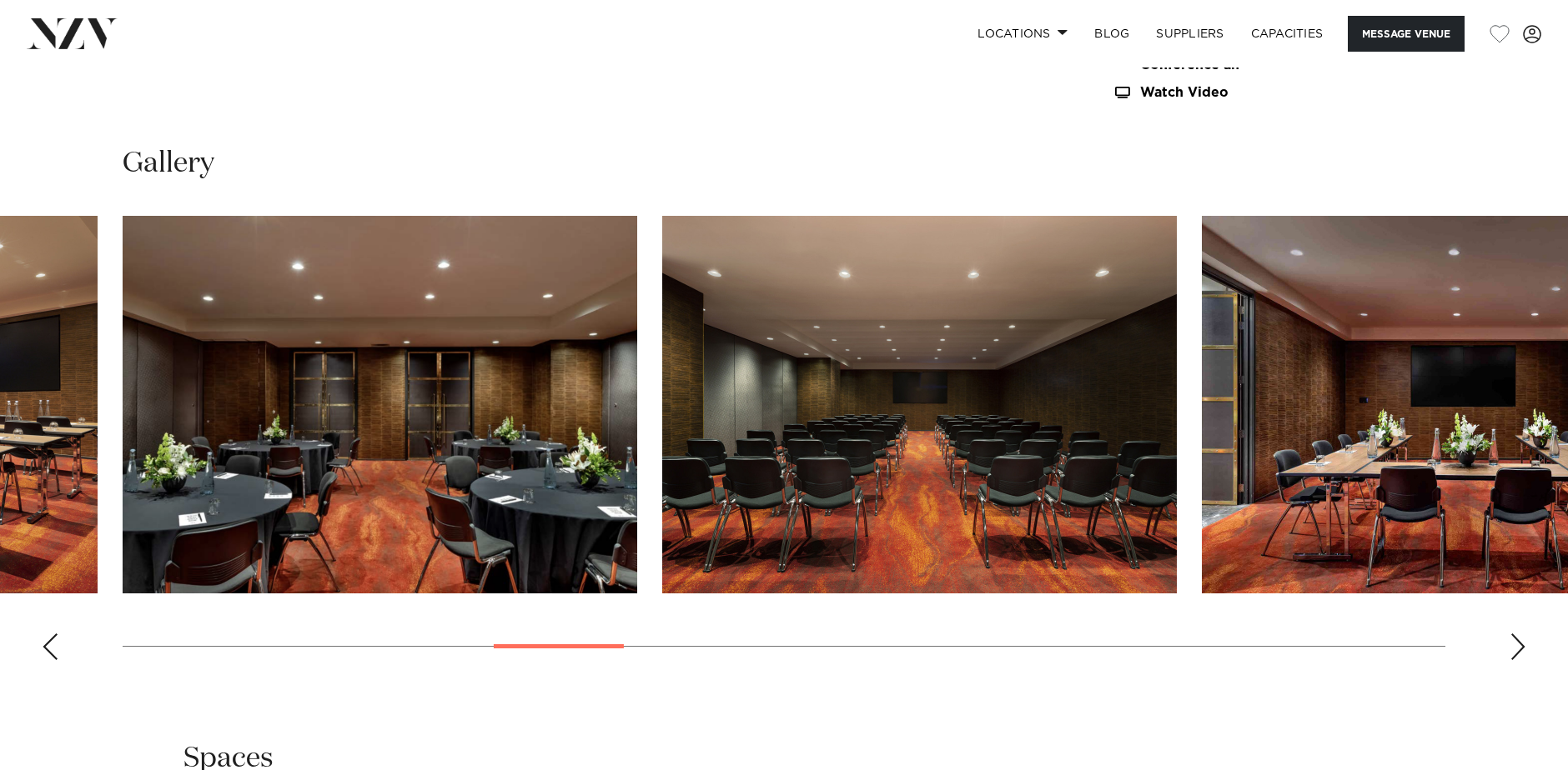
click at [1516, 645] on div "Next slide" at bounding box center [1517, 647] width 17 height 27
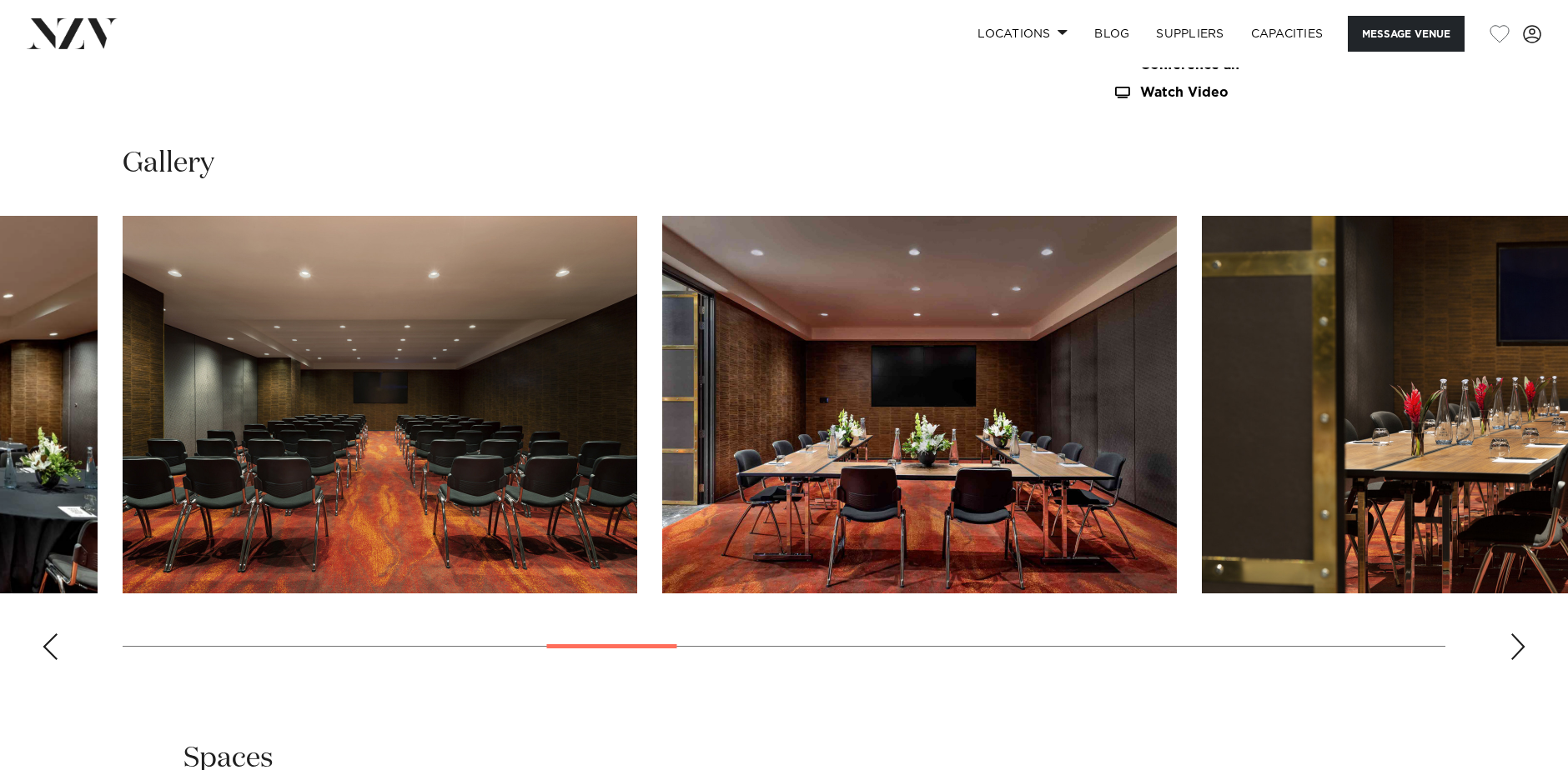
click at [1516, 645] on div "Next slide" at bounding box center [1517, 647] width 17 height 27
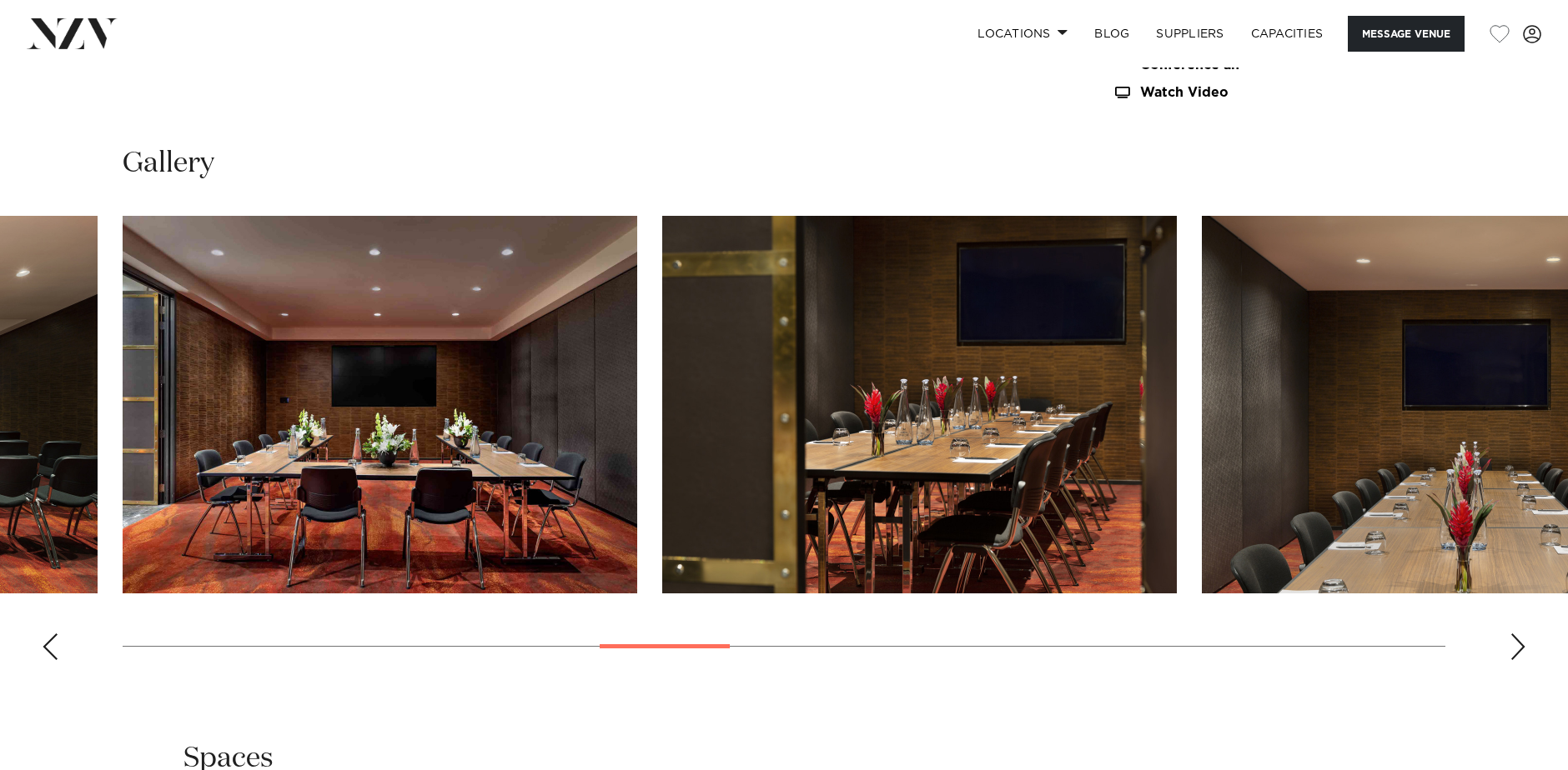
click at [1516, 645] on div "Next slide" at bounding box center [1517, 647] width 17 height 27
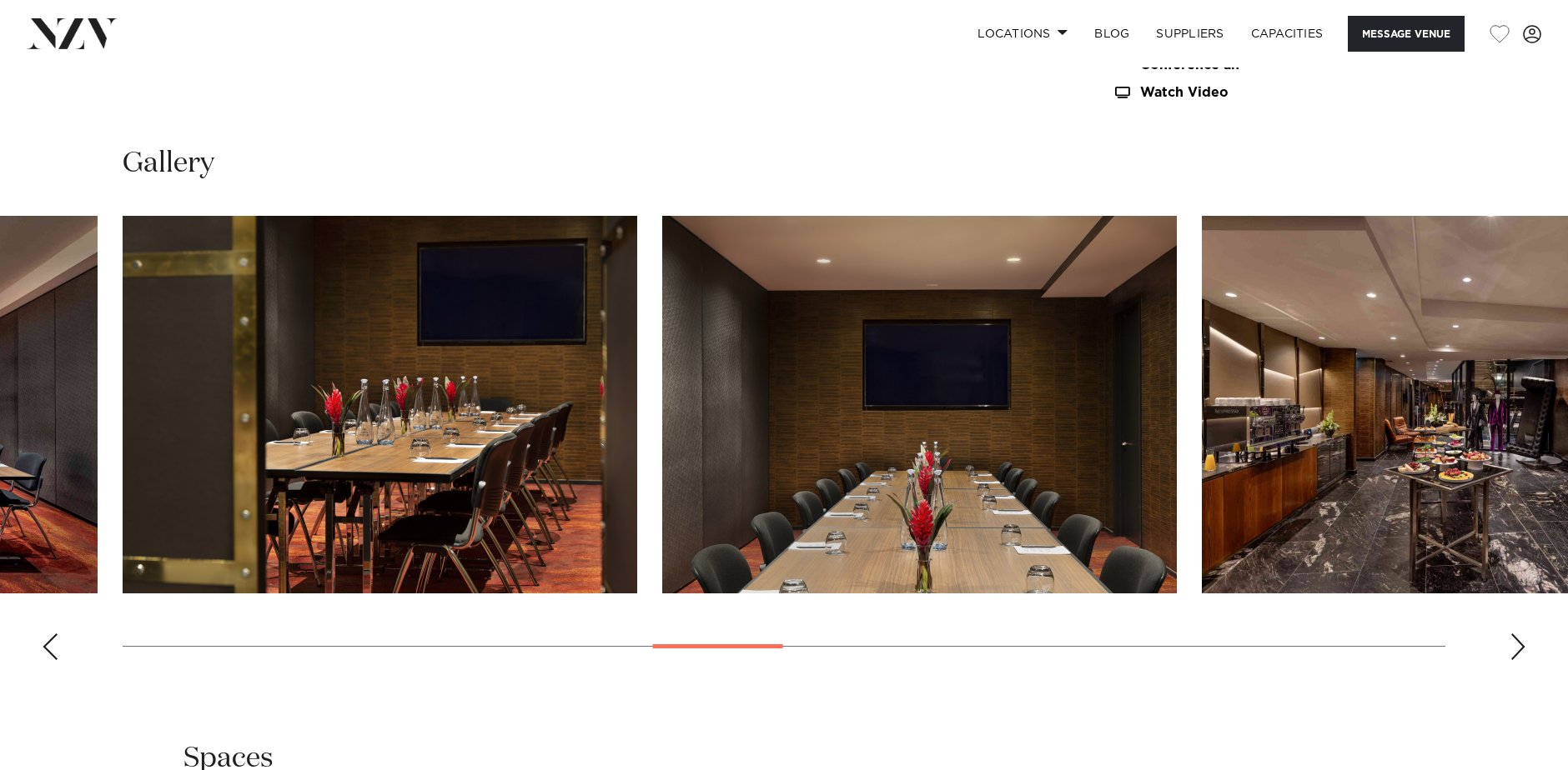
click at [1516, 645] on div "Next slide" at bounding box center [1517, 647] width 17 height 27
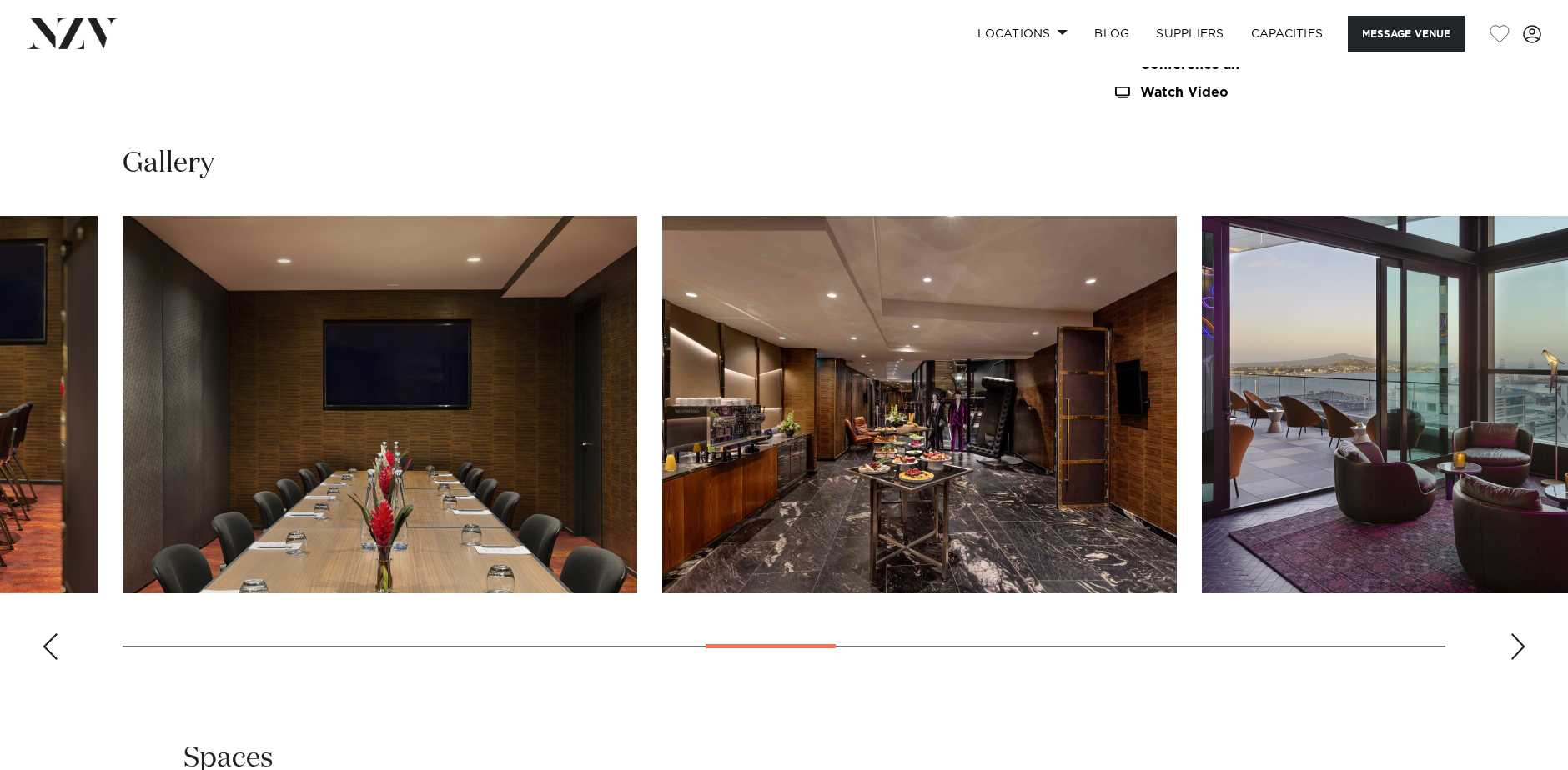
click at [1516, 645] on div "Next slide" at bounding box center [1517, 647] width 17 height 27
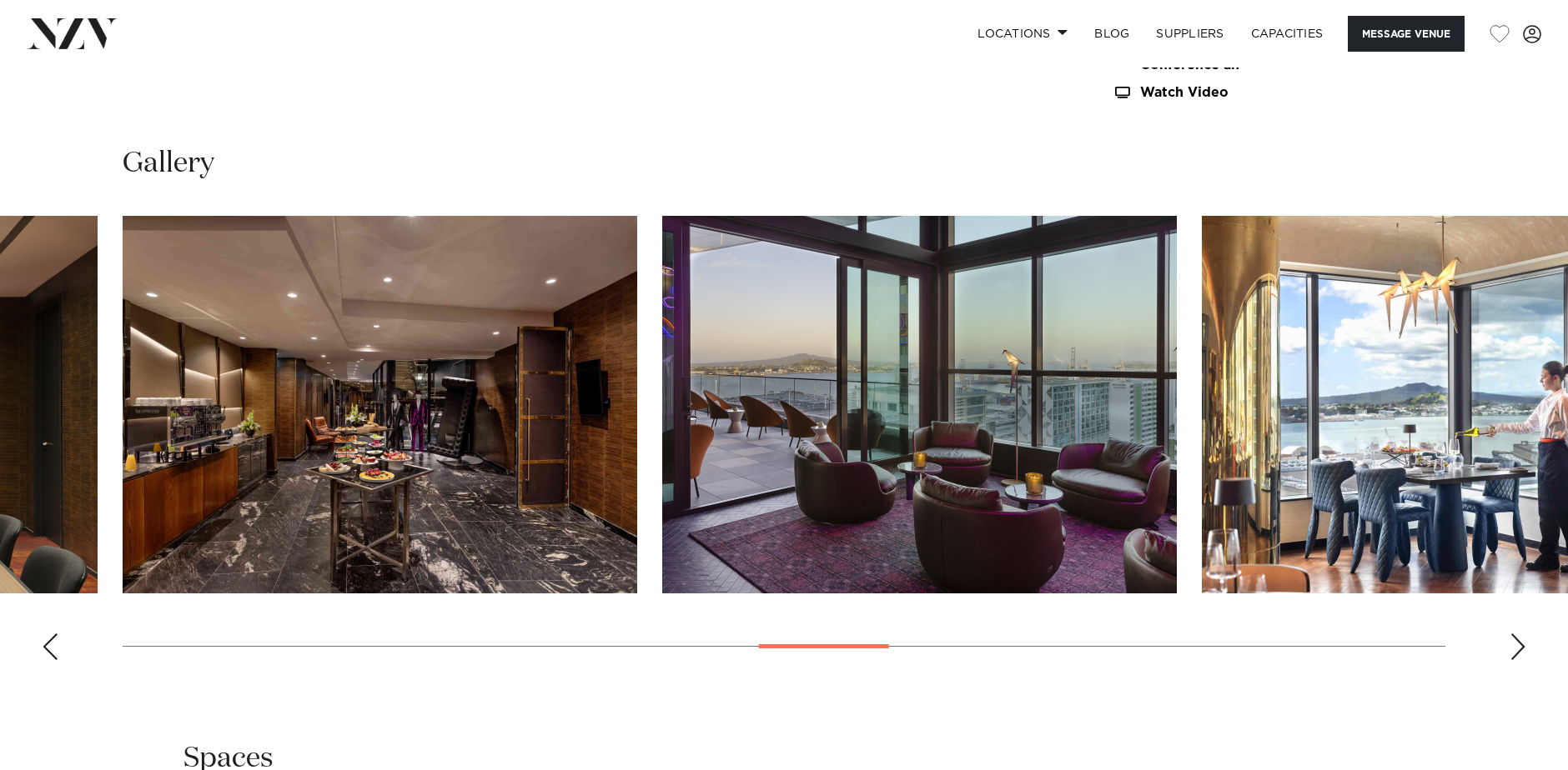
click at [1516, 645] on div "Next slide" at bounding box center [1517, 647] width 17 height 27
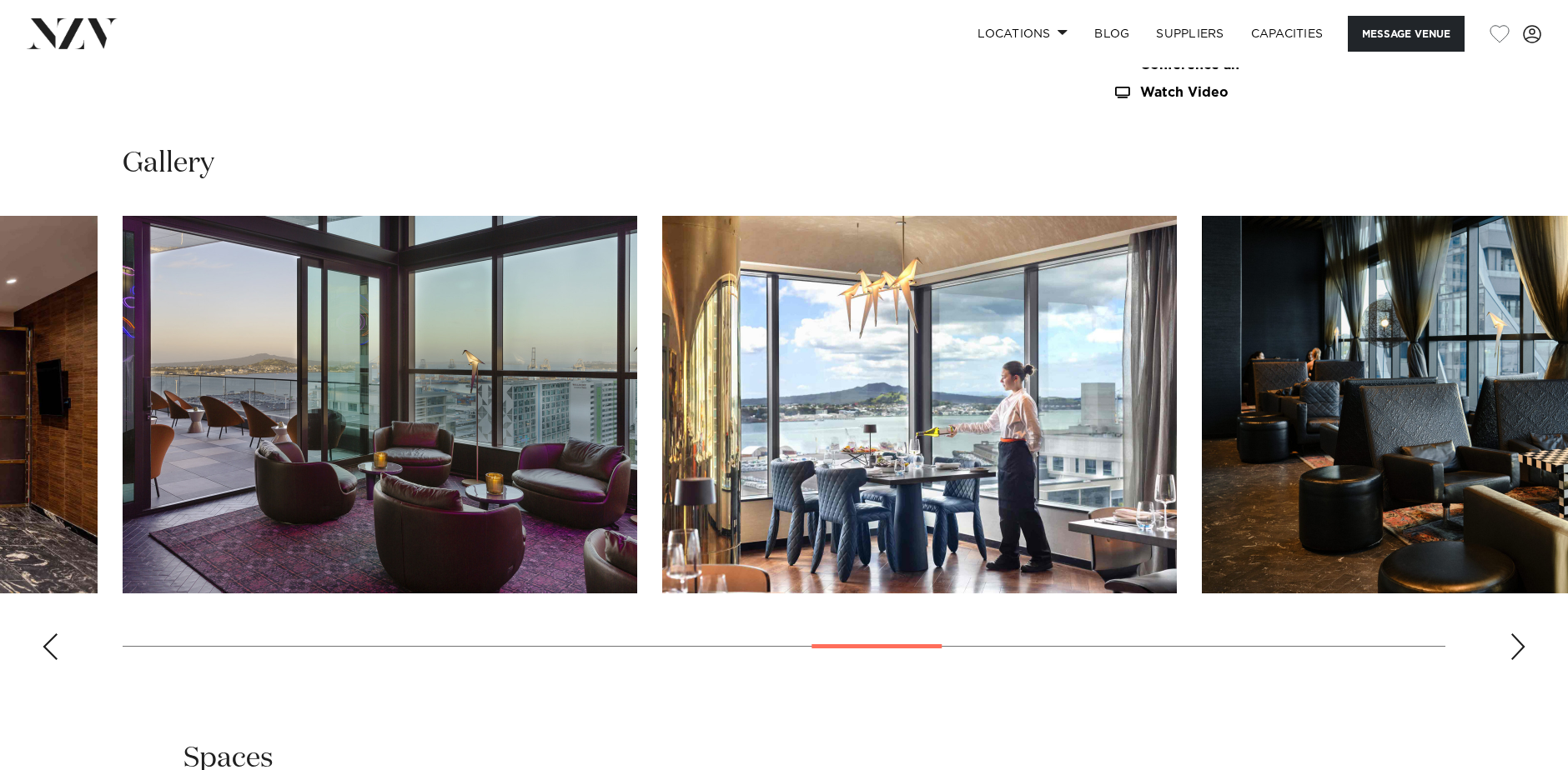
click at [1516, 645] on div "Next slide" at bounding box center [1517, 647] width 17 height 27
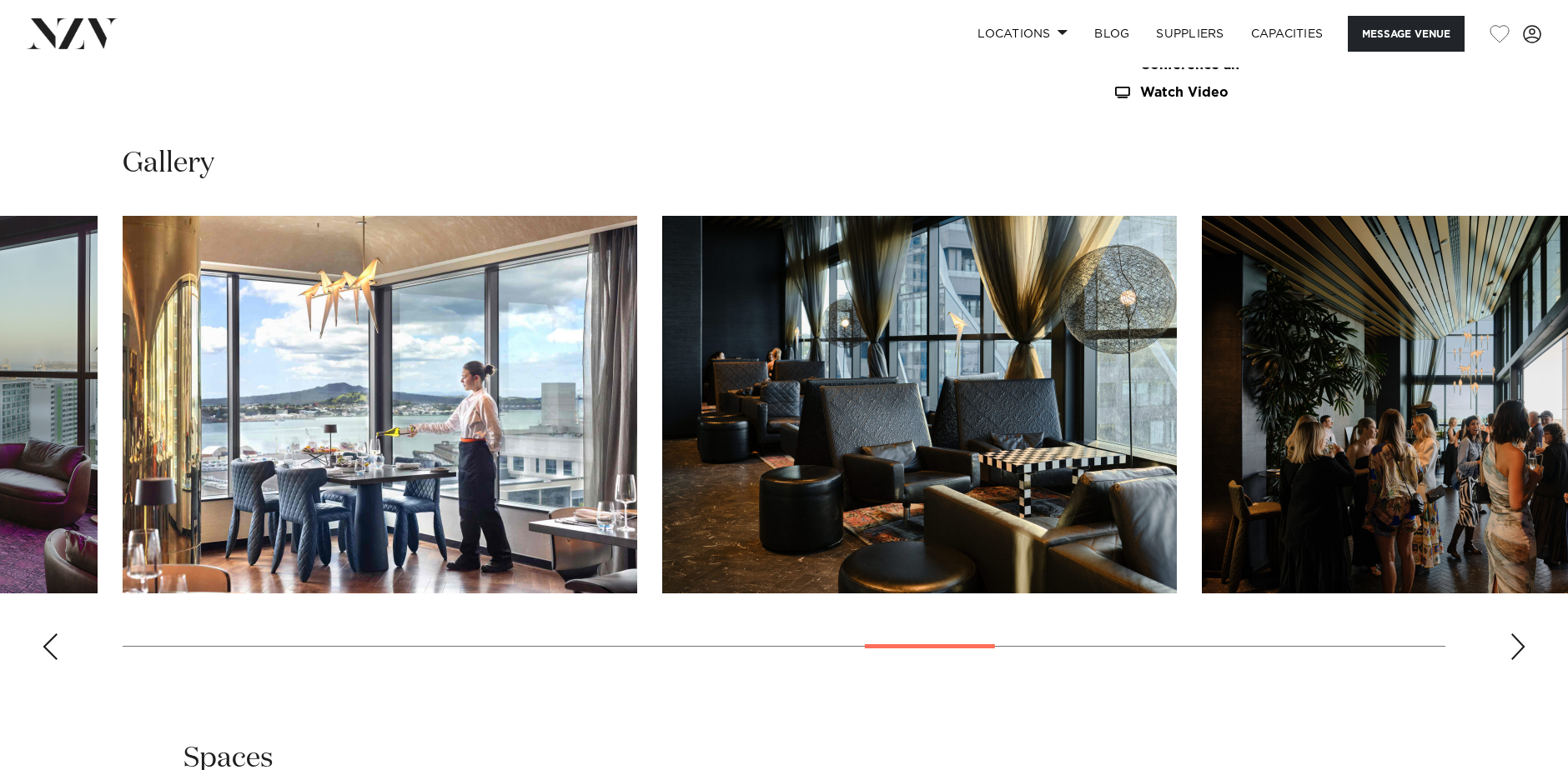
click at [1516, 645] on div "Next slide" at bounding box center [1517, 647] width 17 height 27
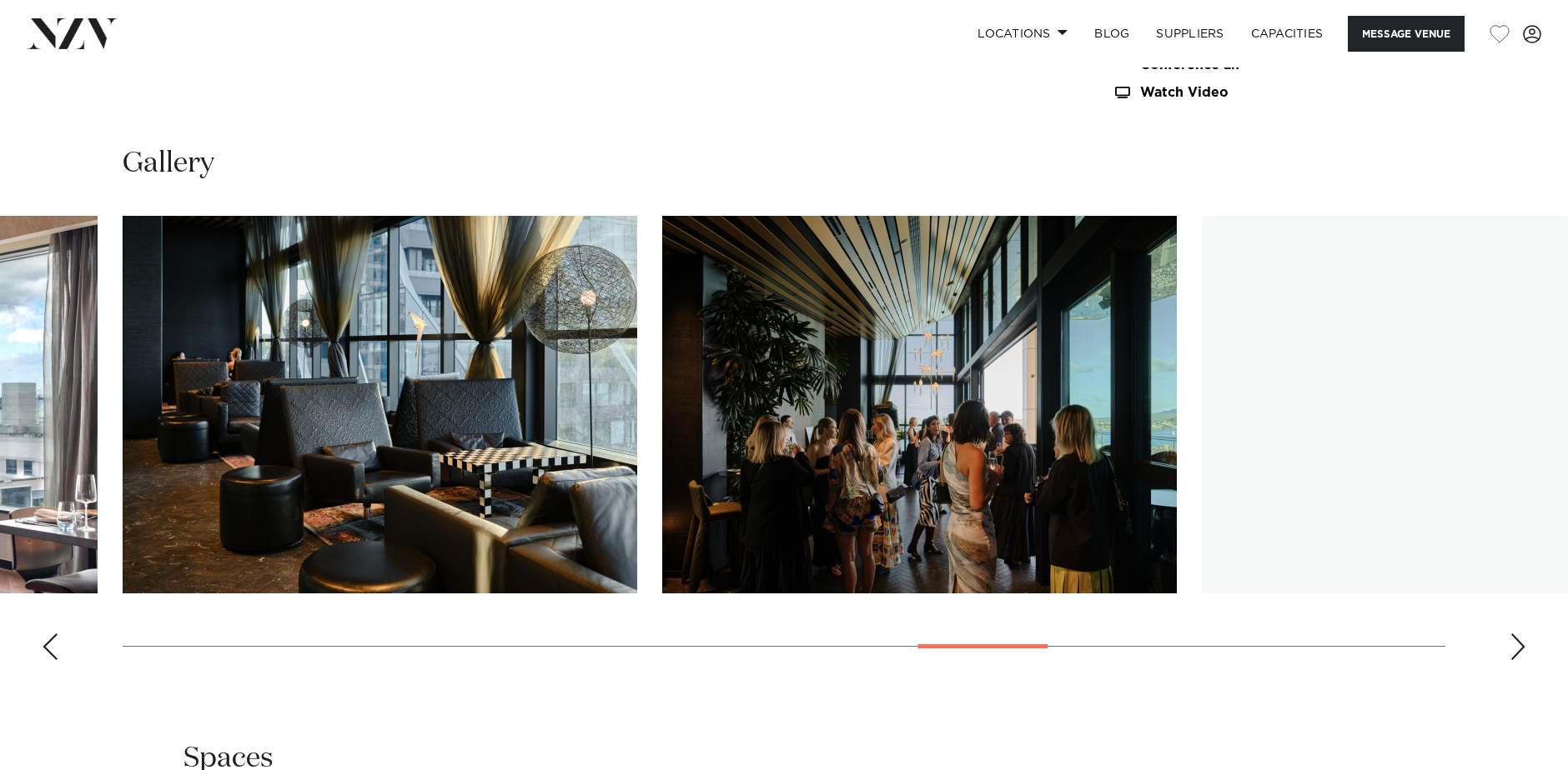
click at [1516, 645] on div "Next slide" at bounding box center [1517, 647] width 17 height 27
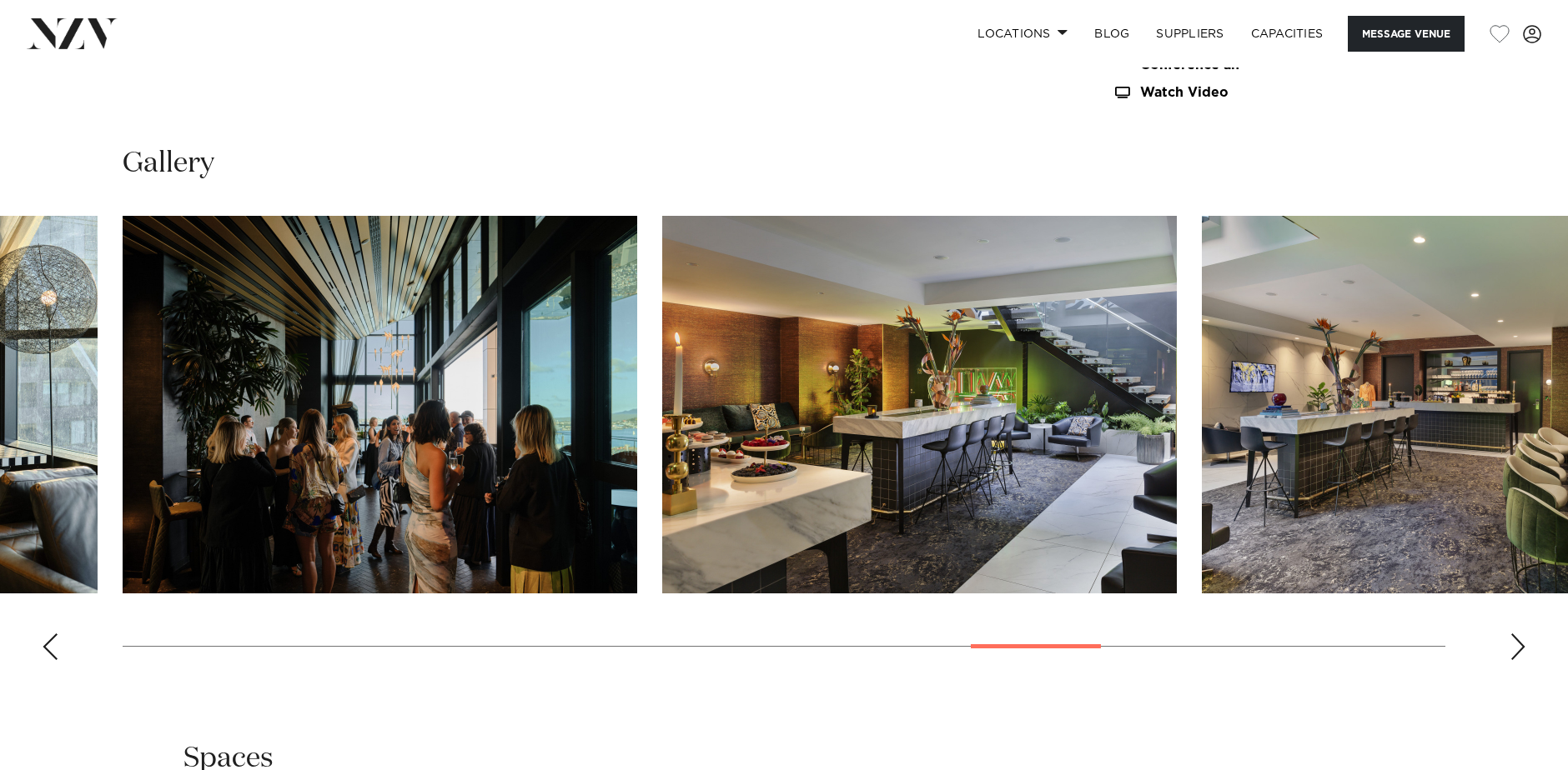
click at [1516, 645] on div "Next slide" at bounding box center [1517, 647] width 17 height 27
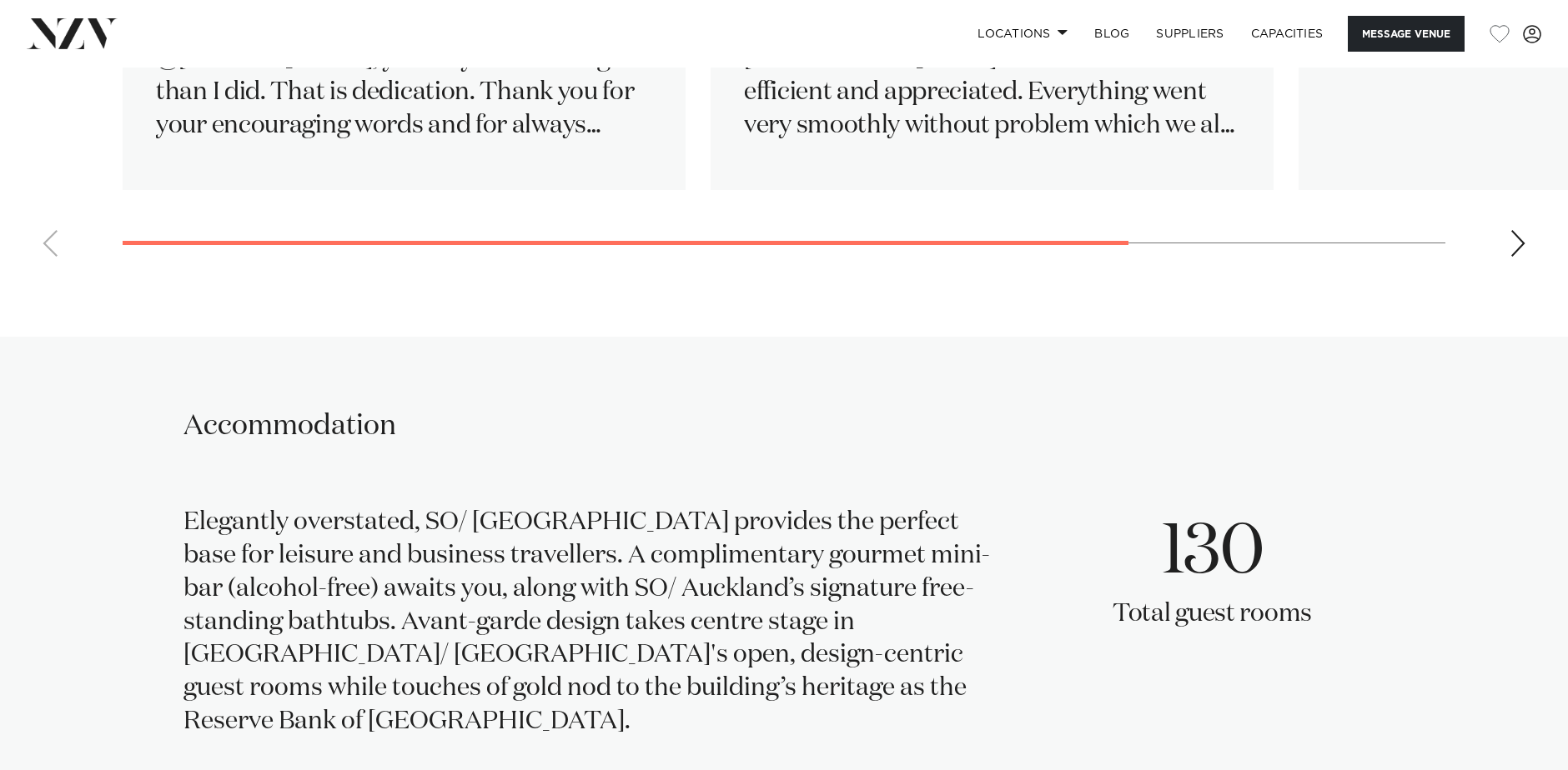
scroll to position [3351, 0]
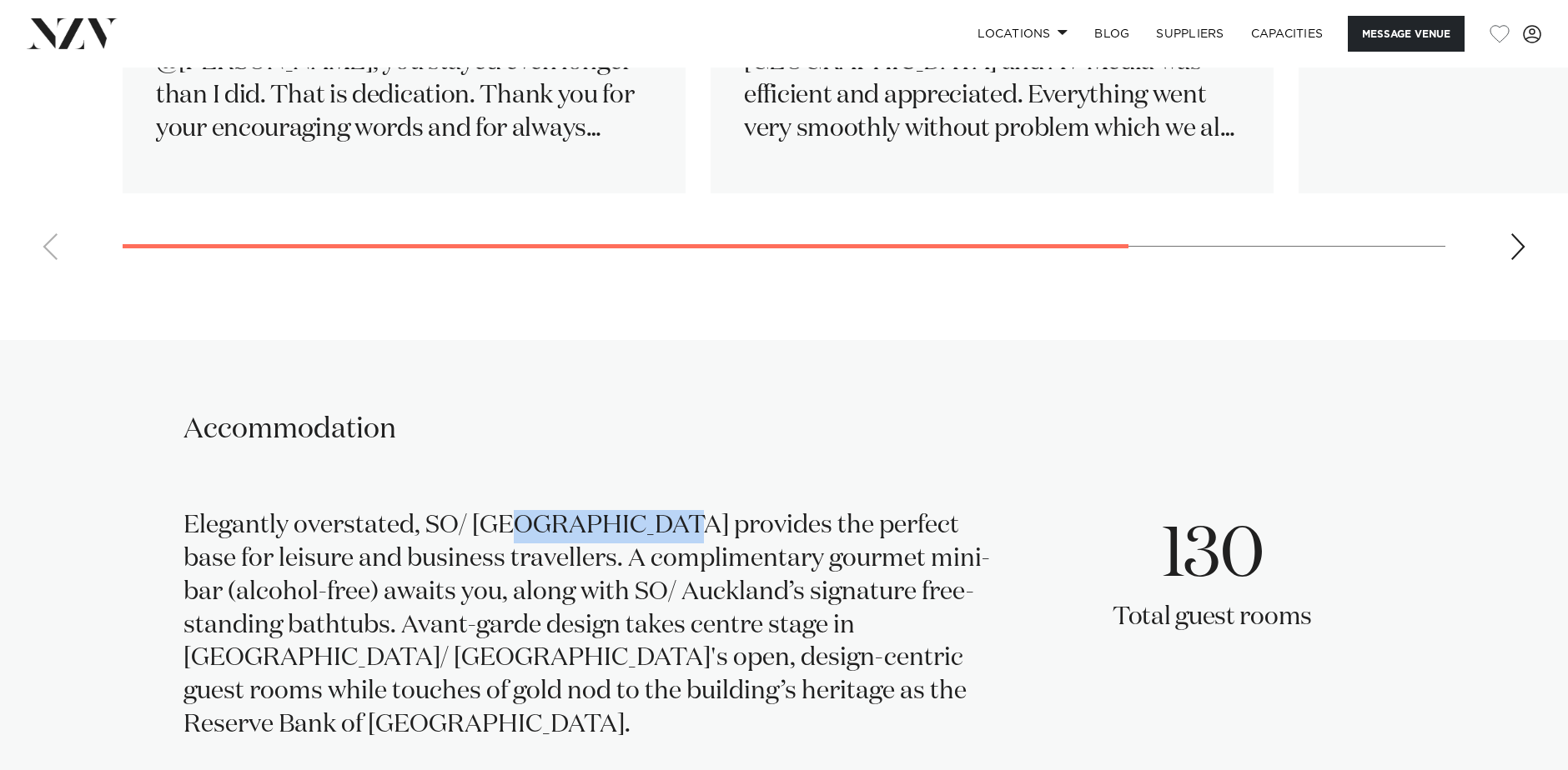
drag, startPoint x: 429, startPoint y: 537, endPoint x: 578, endPoint y: 529, distance: 149.2
click at [578, 529] on div "Elegantly overstated, SO/ Auckland provides the perfect base for leisure and bu…" at bounding box center [589, 627] width 811 height 232
copy div "SO/ Auckland"
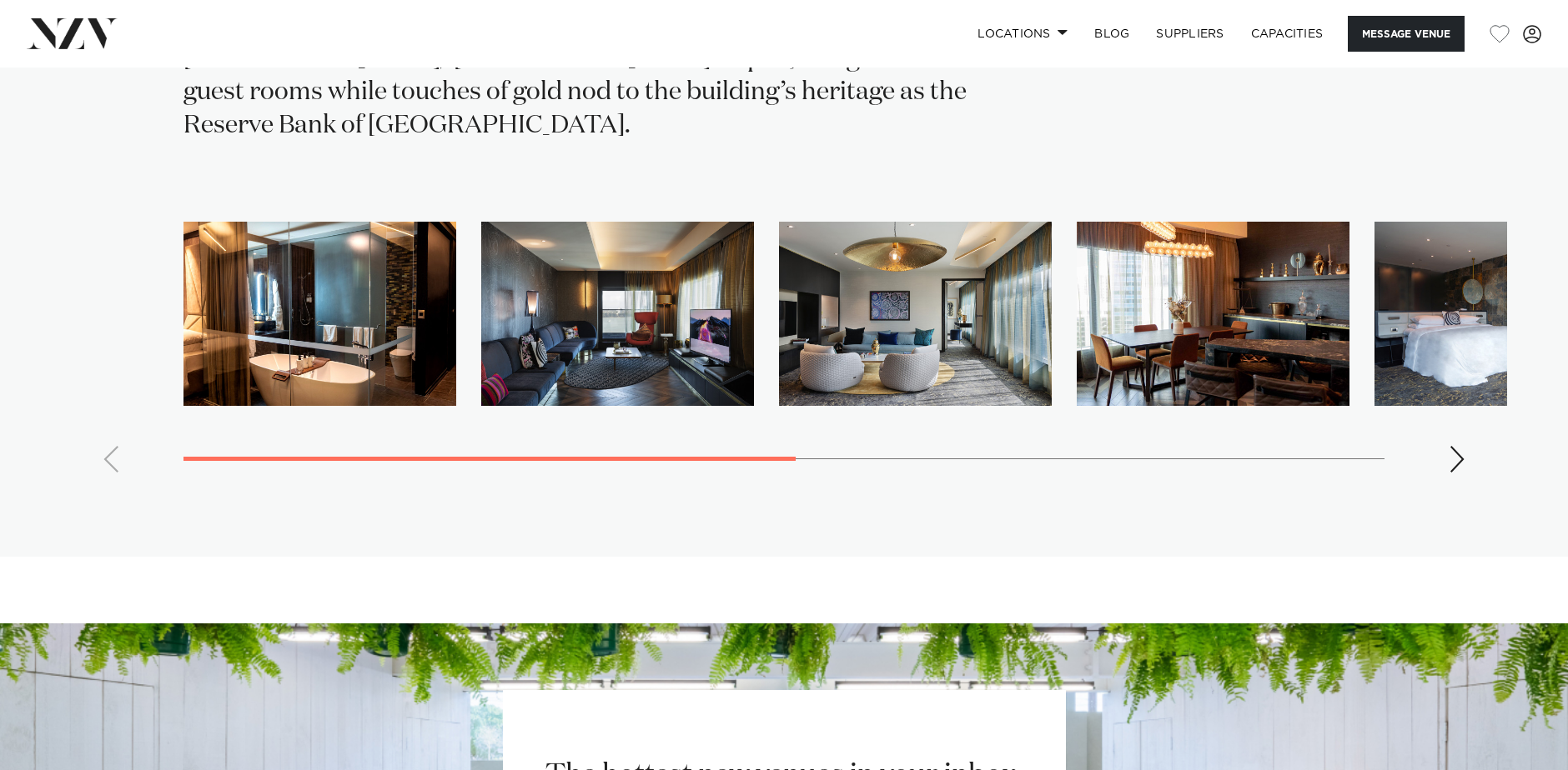
scroll to position [0, 0]
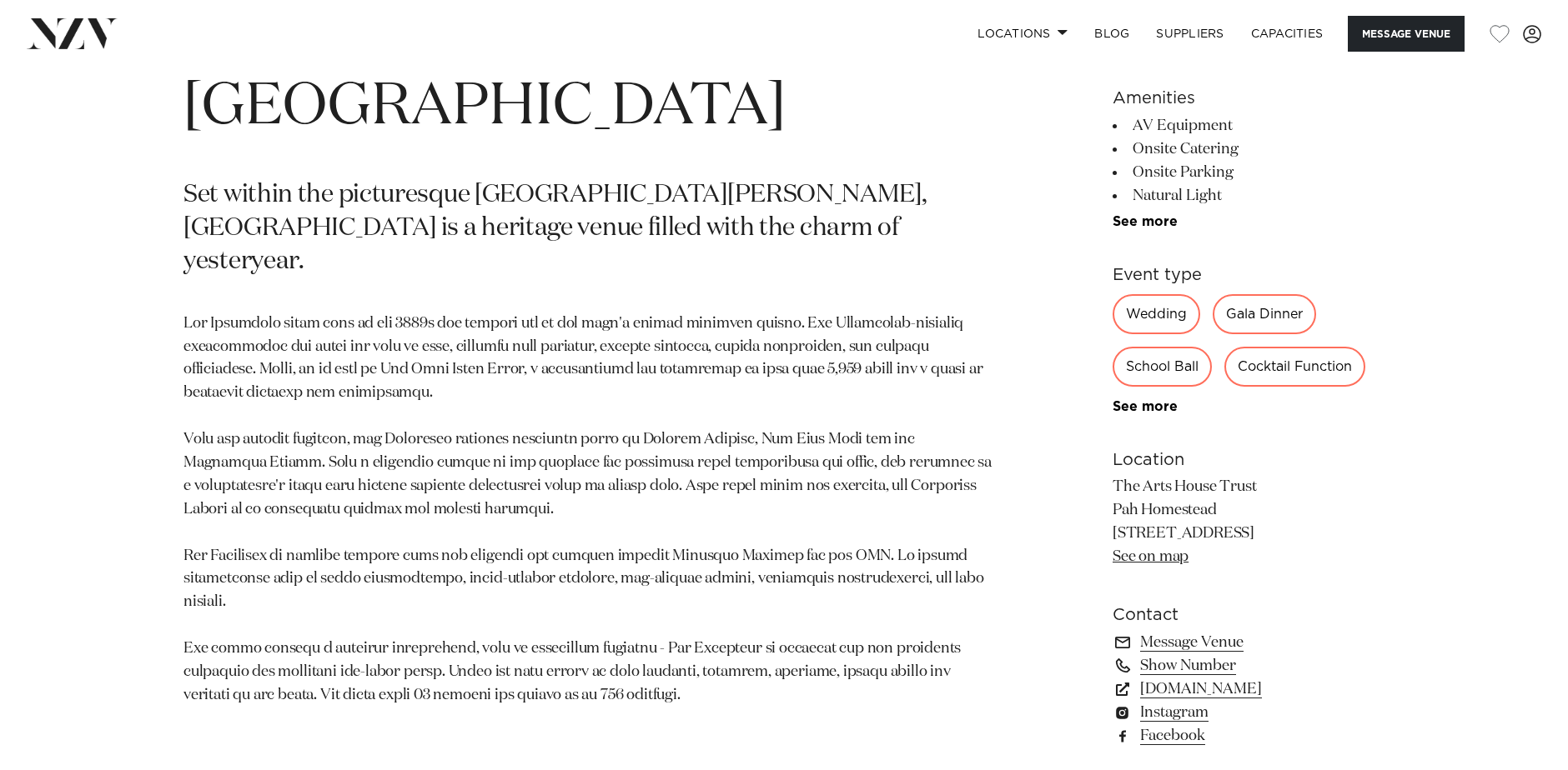
scroll to position [900, 0]
click at [1282, 699] on link "www.artshousetrust.co.nz" at bounding box center [1248, 688] width 272 height 23
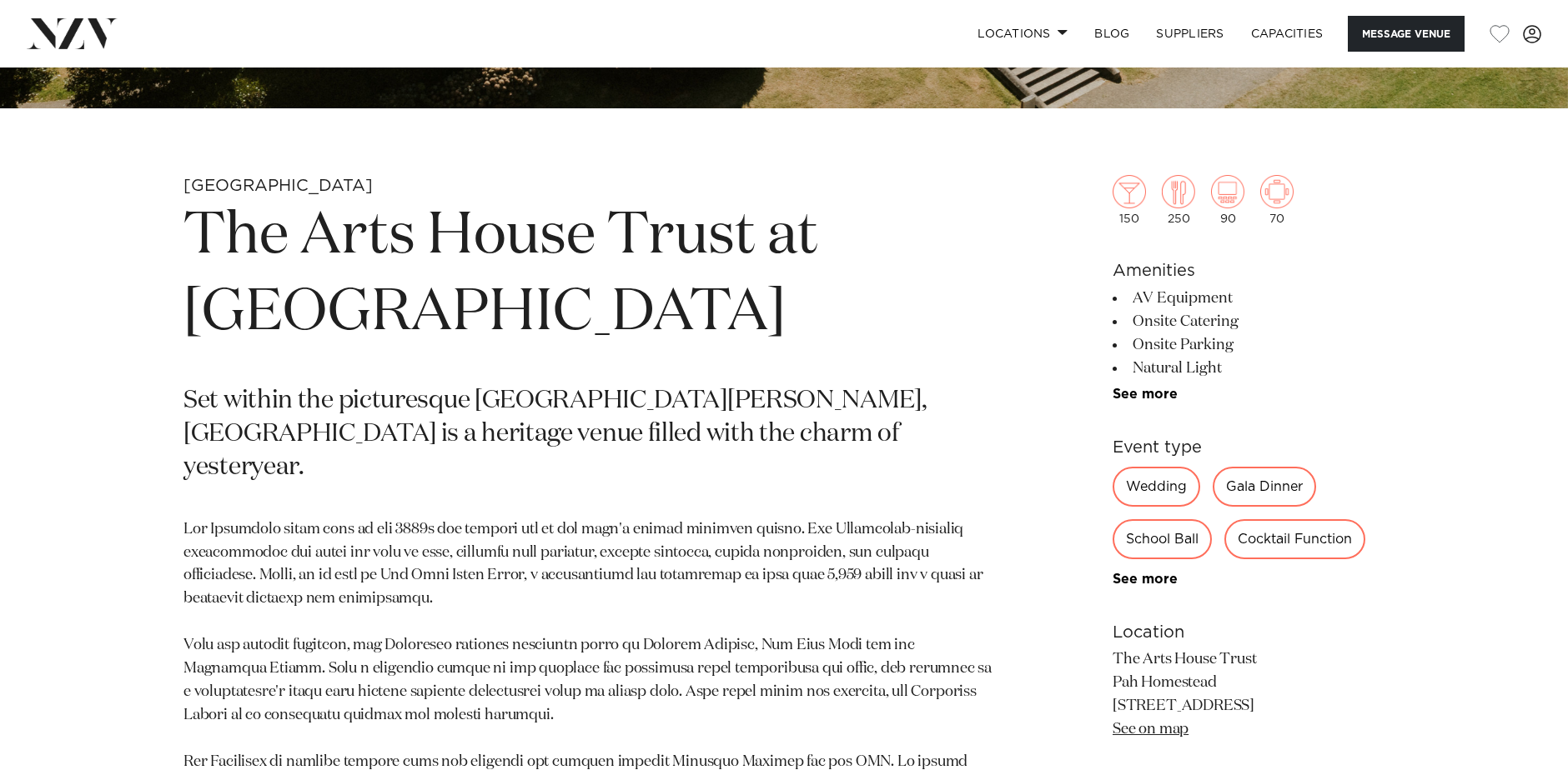
scroll to position [383, 0]
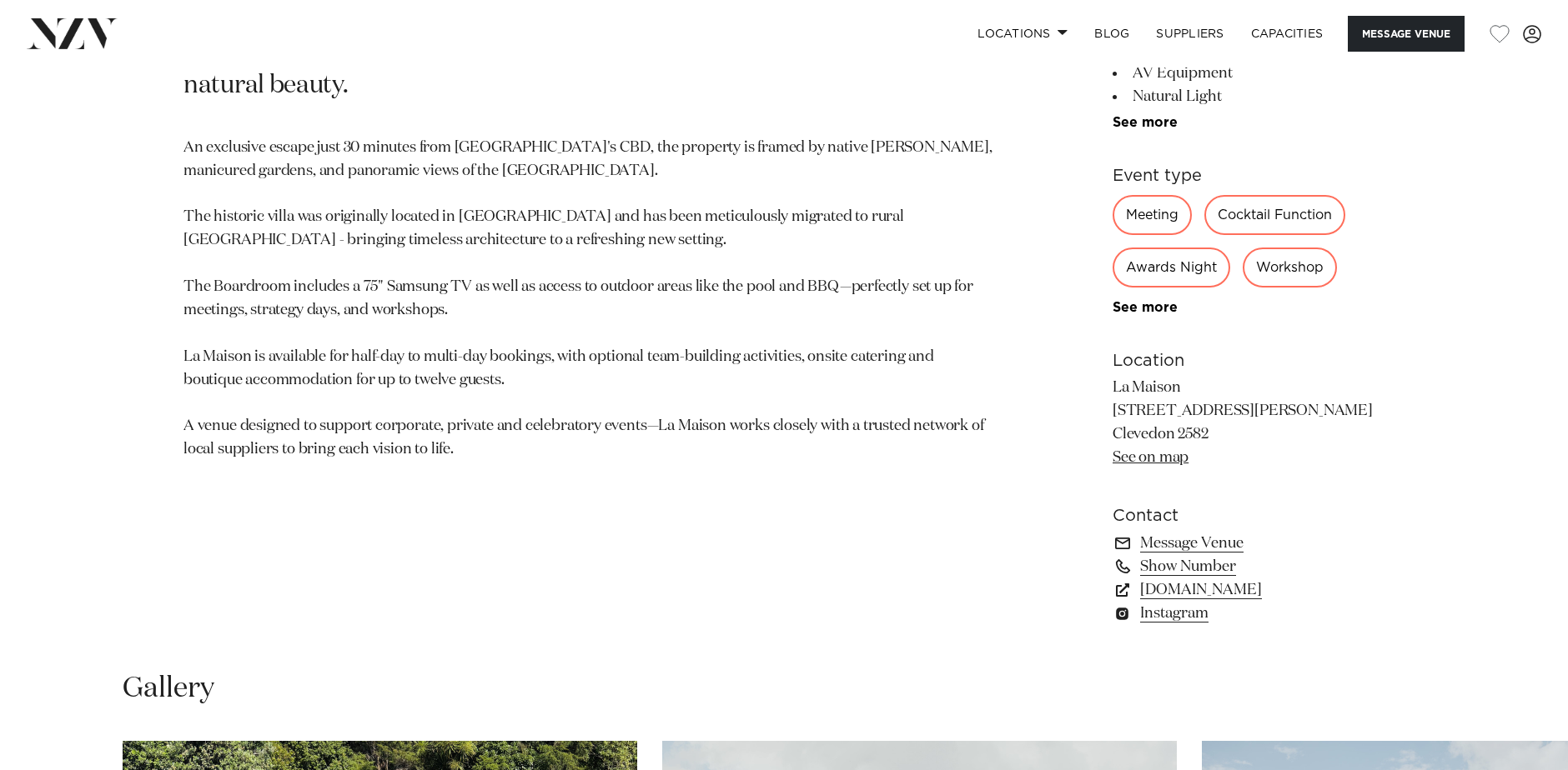
scroll to position [1004, 0]
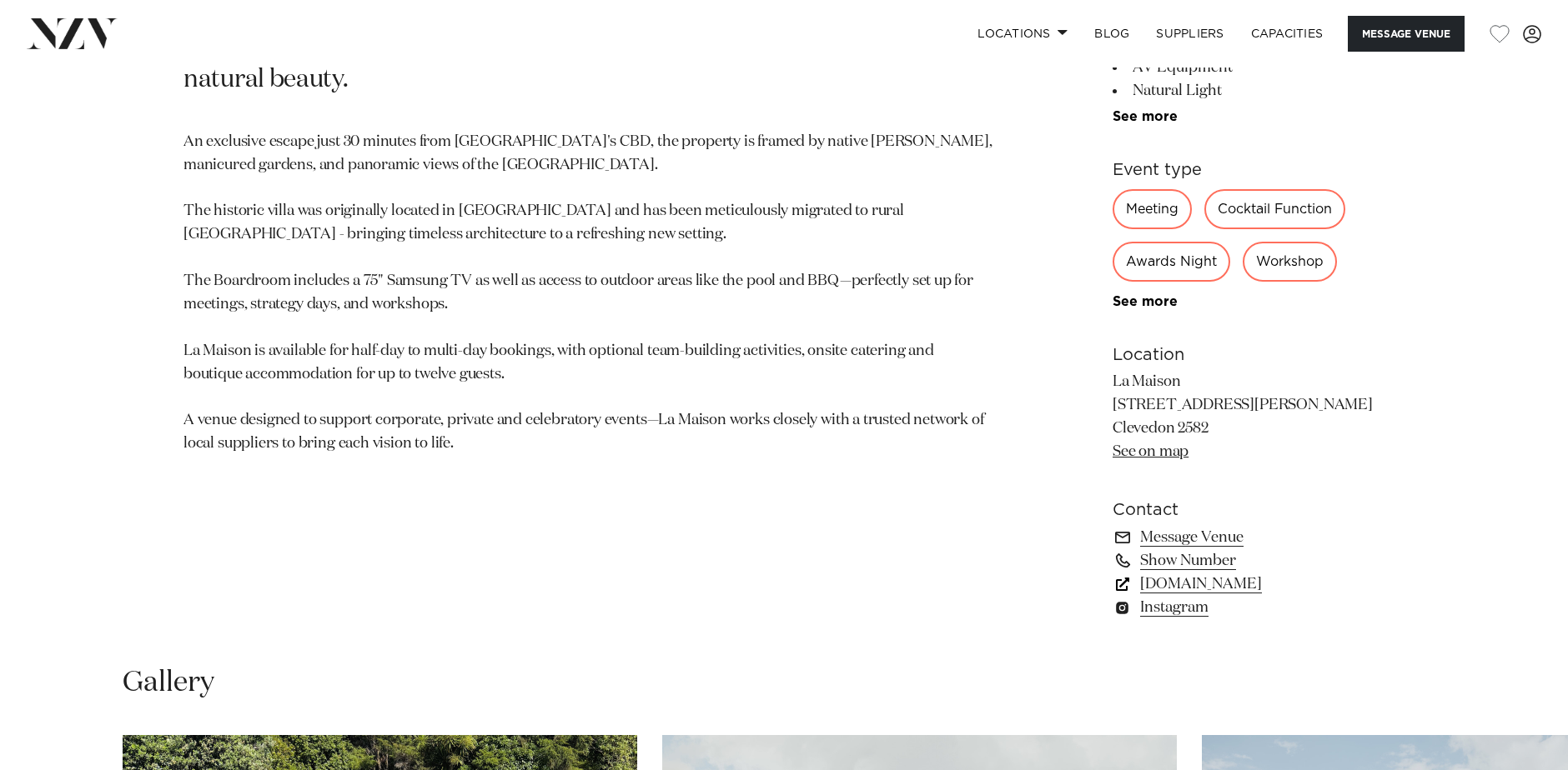
click at [1224, 588] on link "[DOMAIN_NAME]" at bounding box center [1248, 583] width 272 height 23
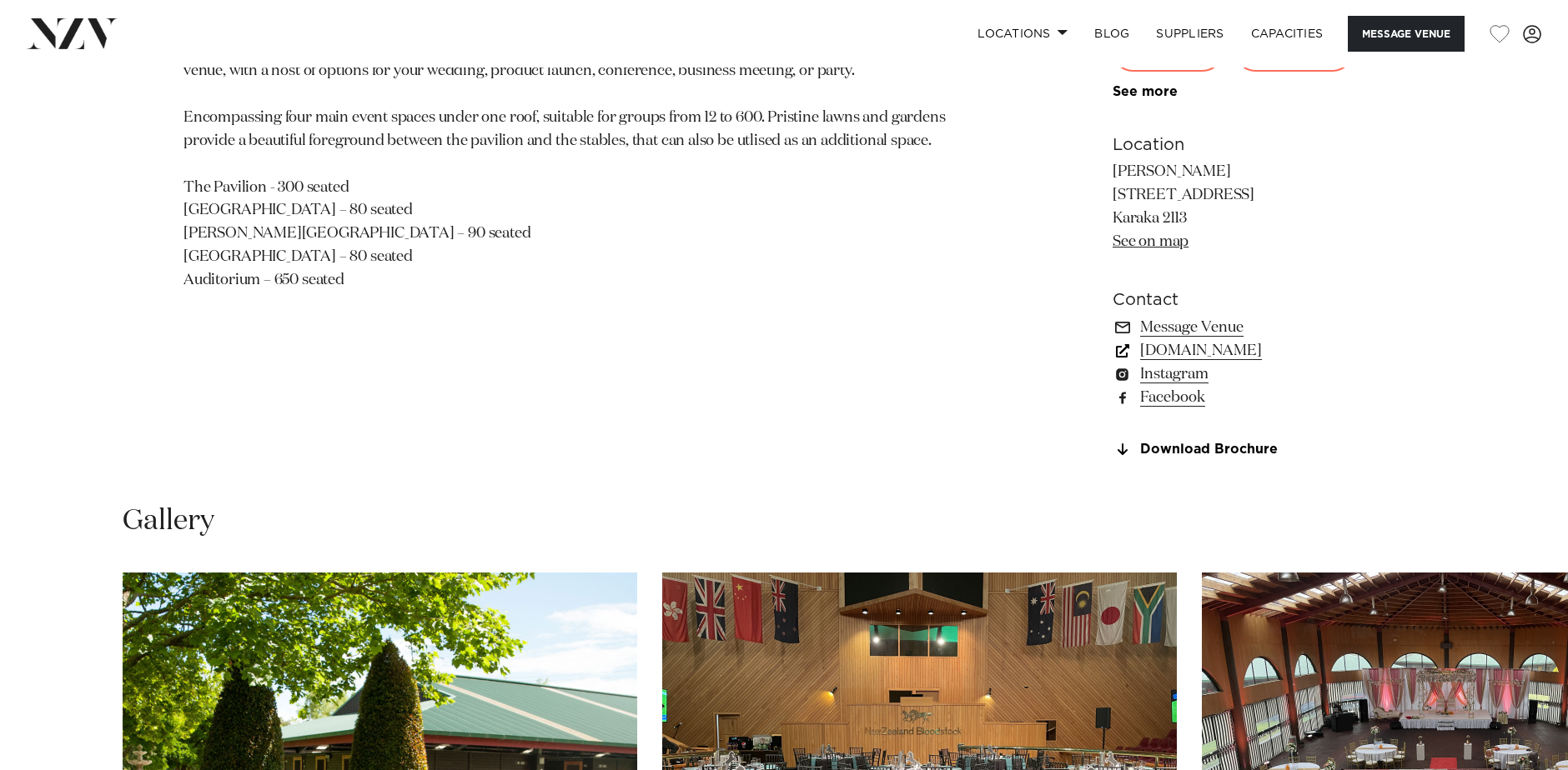
scroll to position [1218, 0]
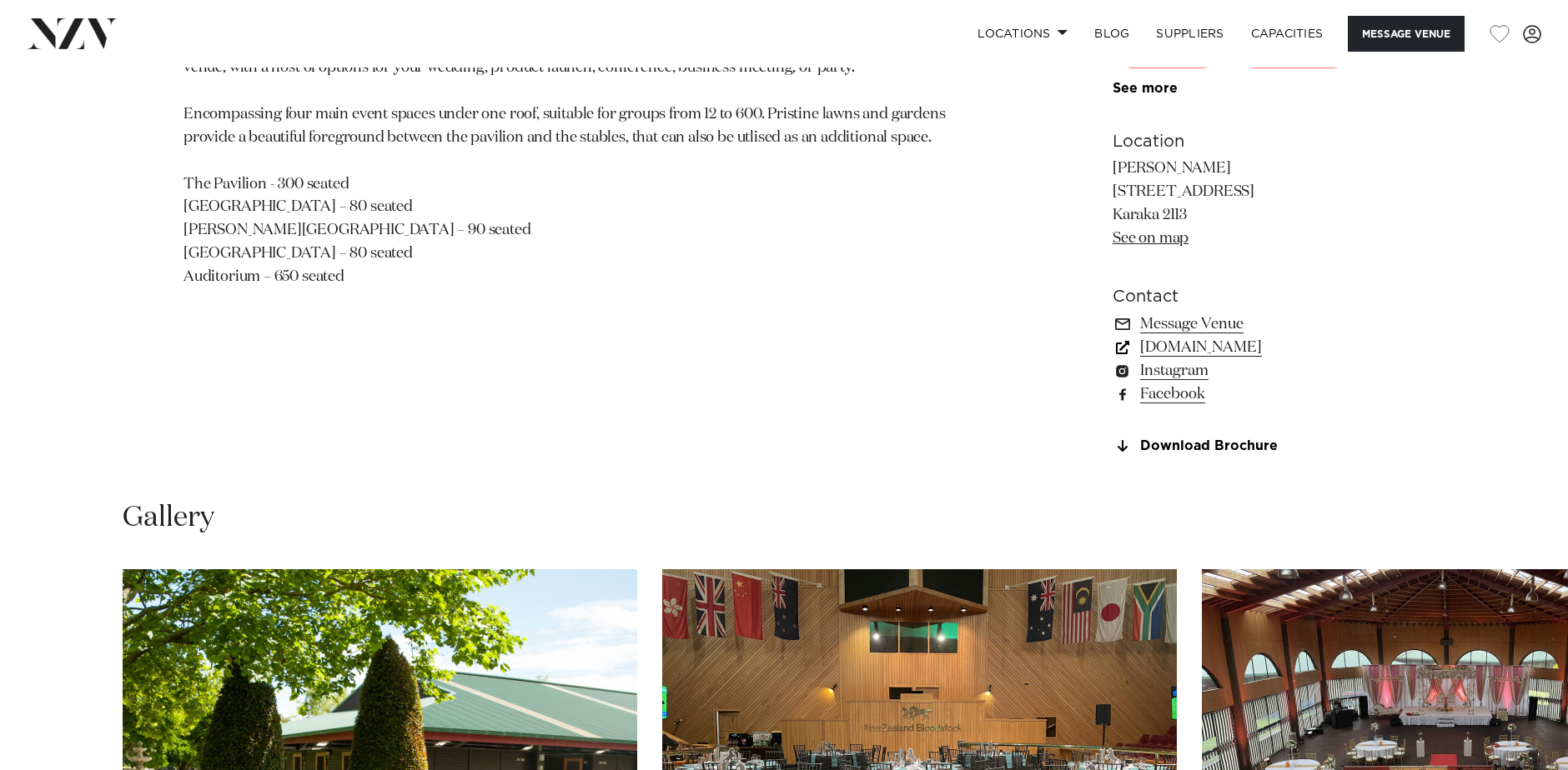
click at [1189, 351] on link "[DOMAIN_NAME]" at bounding box center [1248, 347] width 272 height 23
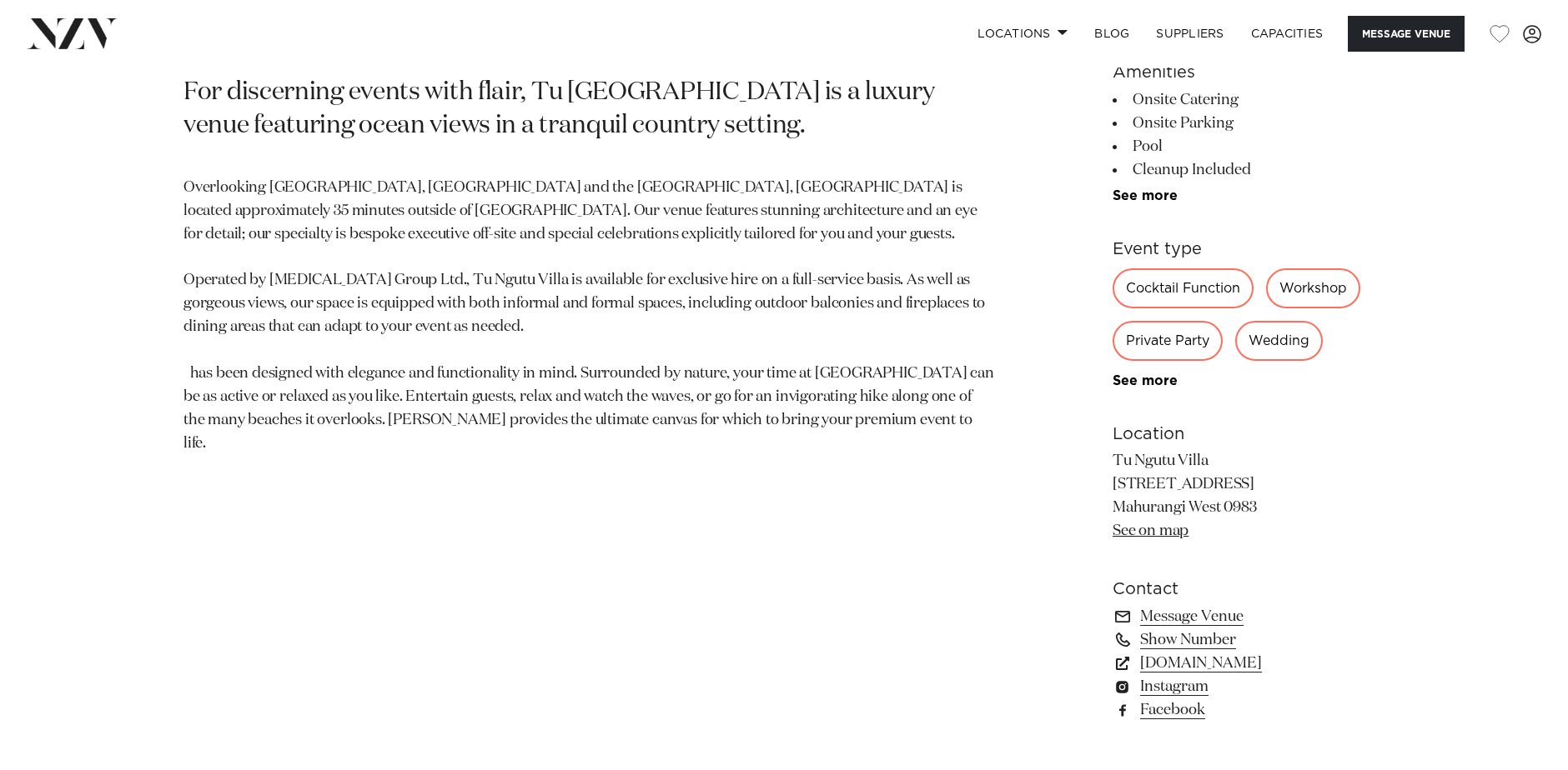
scroll to position [925, 0]
click at [1200, 664] on link "[DOMAIN_NAME]" at bounding box center [1248, 664] width 272 height 23
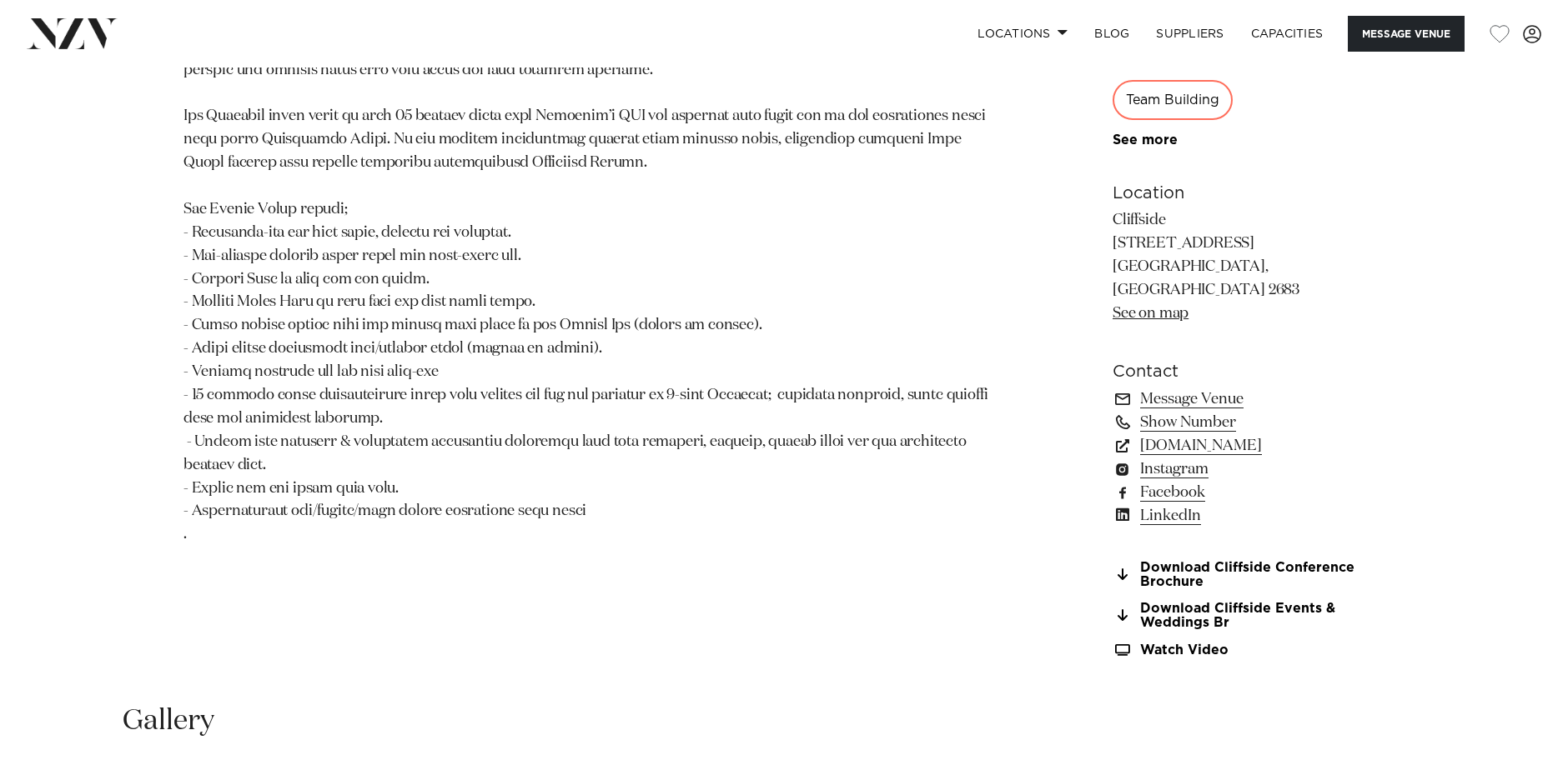
scroll to position [1165, 0]
click at [1215, 435] on link "www.cliffside.co.nz" at bounding box center [1248, 446] width 272 height 23
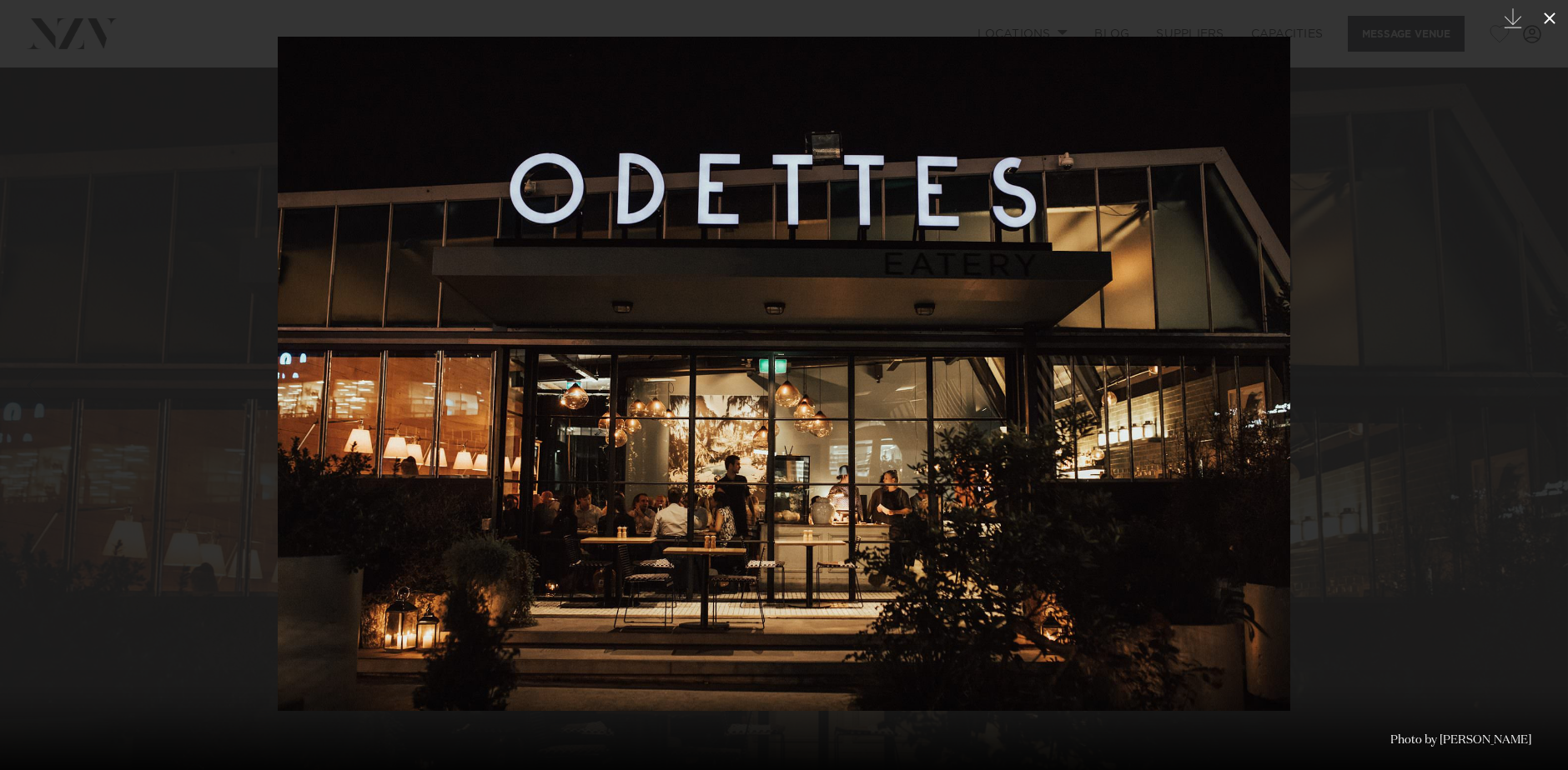
click at [1547, 15] on icon at bounding box center [1549, 18] width 20 height 20
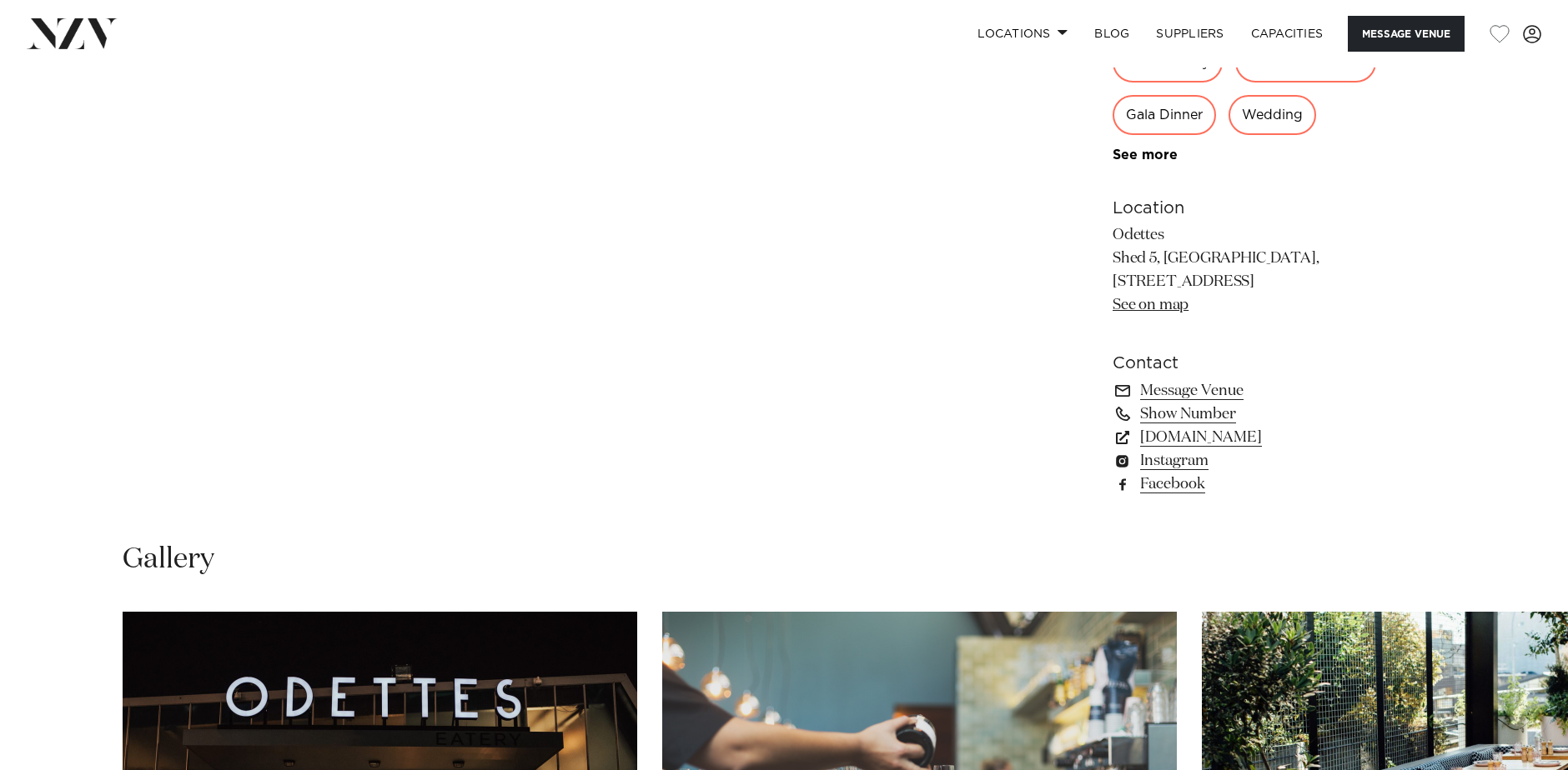
scroll to position [1139, 0]
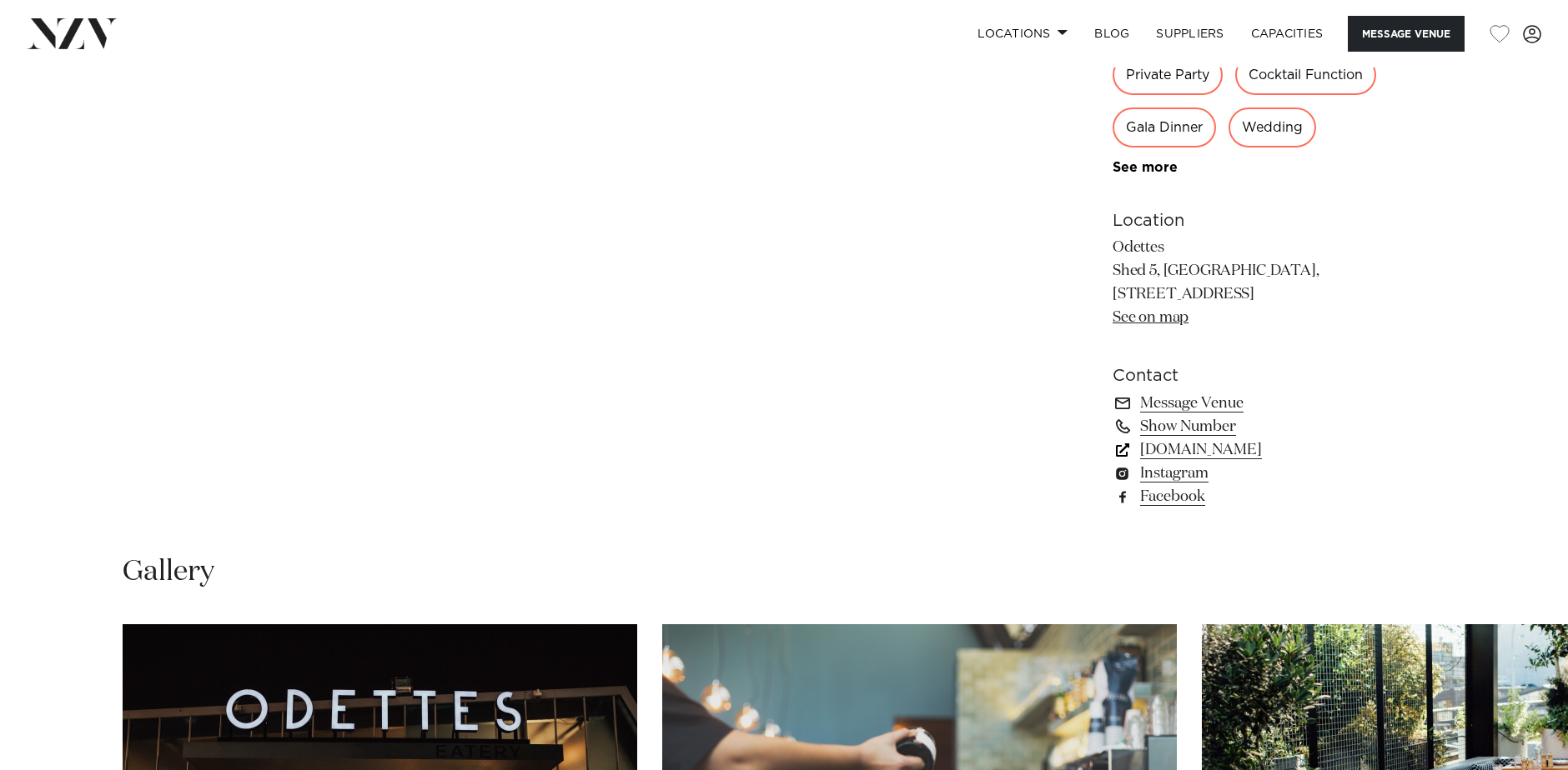
click at [1228, 457] on link "[DOMAIN_NAME]" at bounding box center [1248, 449] width 272 height 23
